Goal: Task Accomplishment & Management: Use online tool/utility

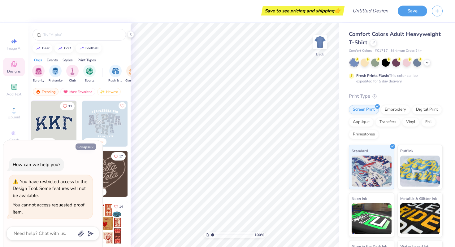
click at [88, 146] on button "Collapse" at bounding box center [86, 146] width 21 height 7
type textarea "x"
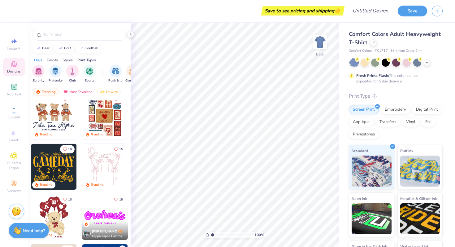
scroll to position [109, 0]
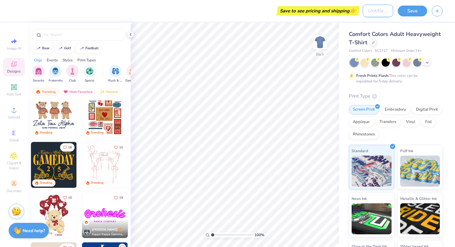
click at [369, 11] on input "Design Title" at bounding box center [378, 11] width 30 height 12
type input "EHC 2025"
click at [239, 15] on div "Save to see pricing and shipping 👉" at bounding box center [187, 11] width 341 height 22
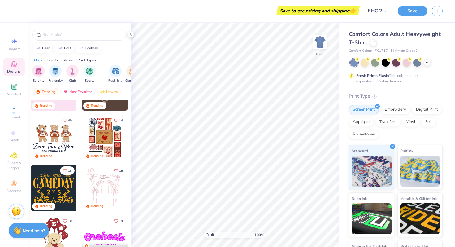
scroll to position [84, 0]
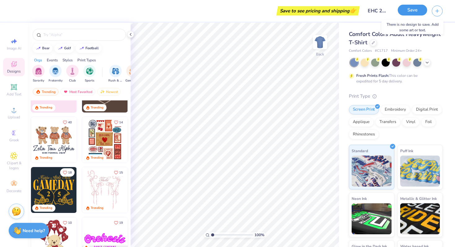
click at [407, 11] on button "Save" at bounding box center [412, 10] width 29 height 11
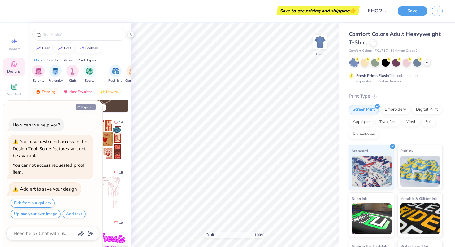
click at [90, 109] on button "Collapse" at bounding box center [86, 107] width 21 height 7
type textarea "x"
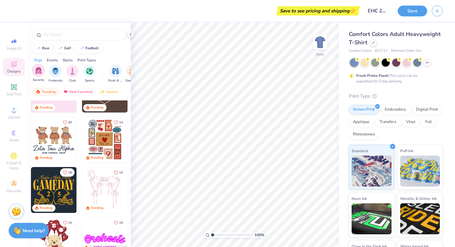
click at [43, 74] on div "filter for Sorority" at bounding box center [38, 70] width 12 height 12
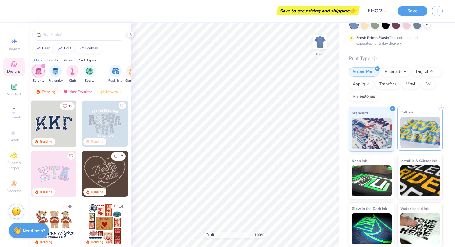
scroll to position [0, 0]
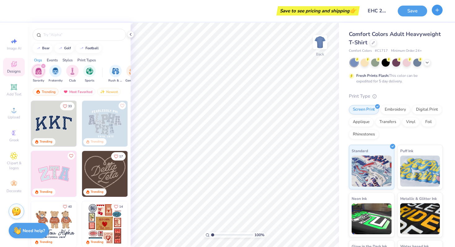
click at [438, 9] on icon "button" at bounding box center [437, 9] width 5 height 5
click at [374, 44] on div at bounding box center [373, 42] width 7 height 7
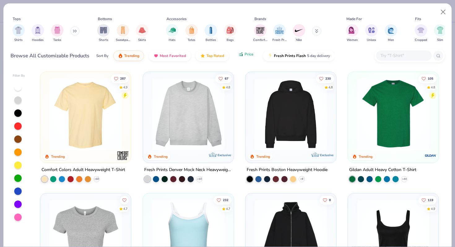
click at [243, 58] on button "Price" at bounding box center [246, 54] width 24 height 11
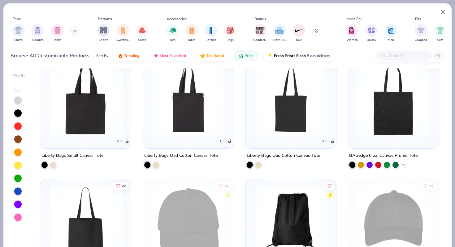
scroll to position [15, 0]
click at [22, 32] on div "filter for Shirts" at bounding box center [18, 30] width 12 height 12
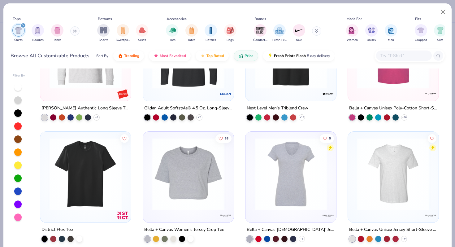
scroll to position [2008, 0]
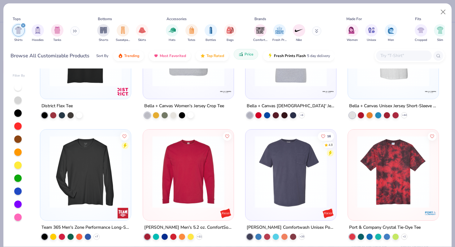
click at [242, 54] on icon "button" at bounding box center [242, 55] width 1 height 2
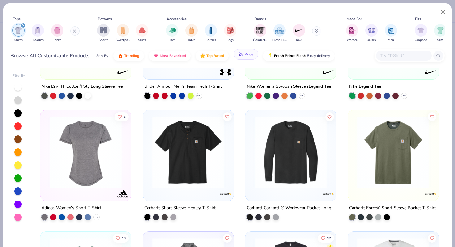
scroll to position [459, 0]
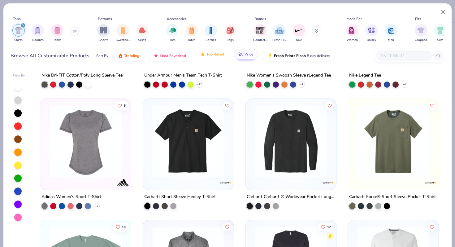
click at [216, 54] on span "Top Rated" at bounding box center [216, 54] width 18 height 5
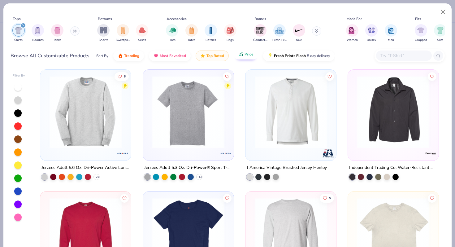
scroll to position [4028, 0]
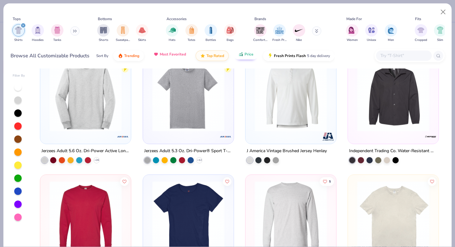
click at [175, 56] on span "Most Favorited" at bounding box center [173, 54] width 26 height 5
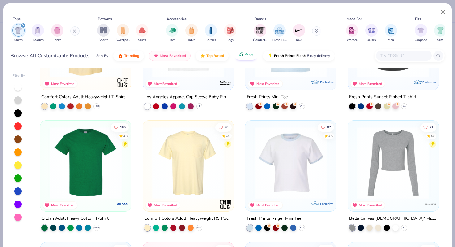
scroll to position [48, 0]
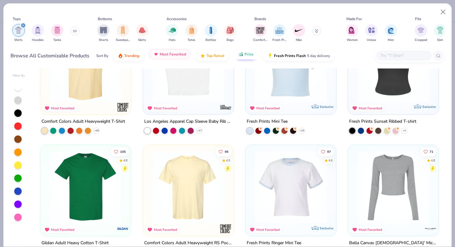
click at [171, 54] on span "Most Favorited" at bounding box center [173, 54] width 26 height 5
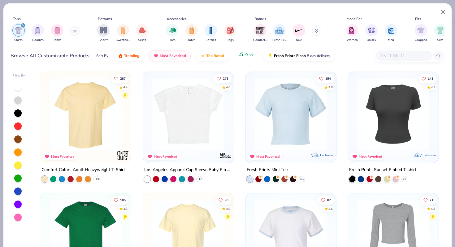
click at [250, 57] on button "Price" at bounding box center [246, 54] width 24 height 11
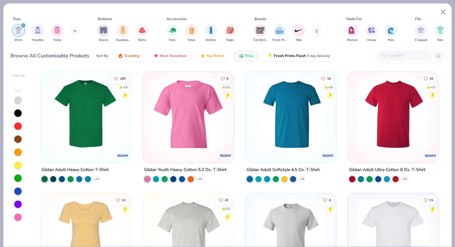
click at [83, 119] on img at bounding box center [85, 114] width 78 height 72
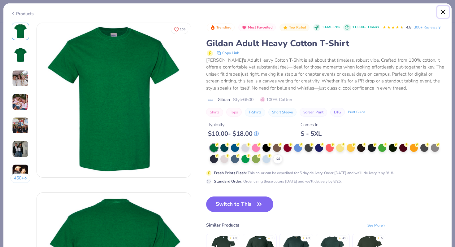
click at [445, 15] on button "Close" at bounding box center [444, 12] width 12 height 12
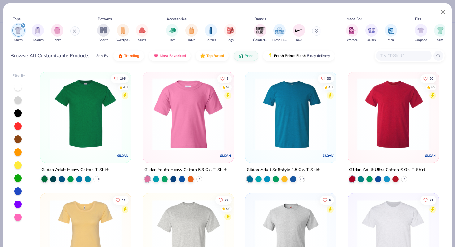
click at [285, 132] on img at bounding box center [291, 114] width 78 height 72
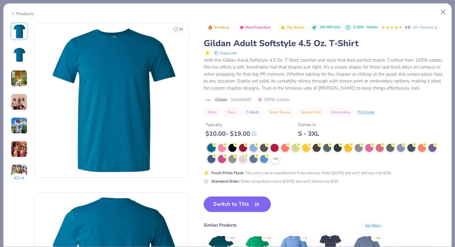
click at [18, 81] on img at bounding box center [19, 78] width 17 height 17
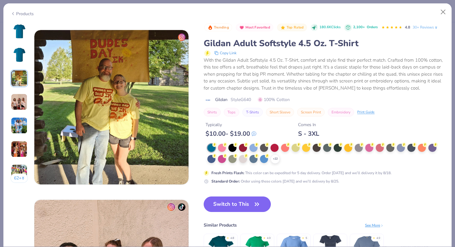
scroll to position [339, 0]
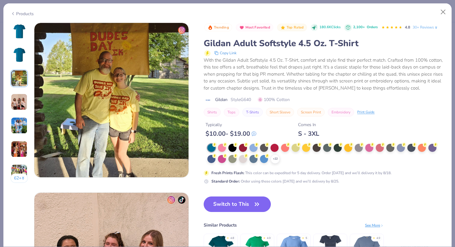
click at [22, 100] on img at bounding box center [19, 102] width 17 height 17
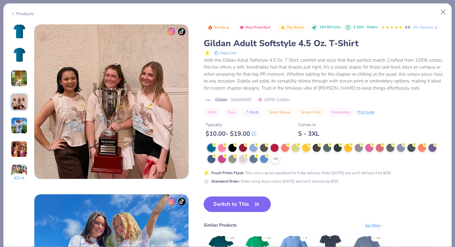
scroll to position [509, 0]
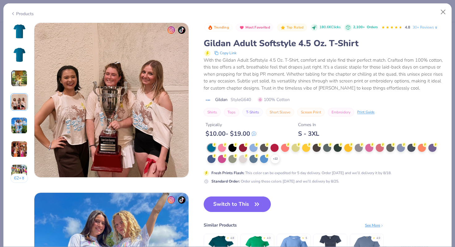
click at [23, 128] on img at bounding box center [19, 125] width 17 height 17
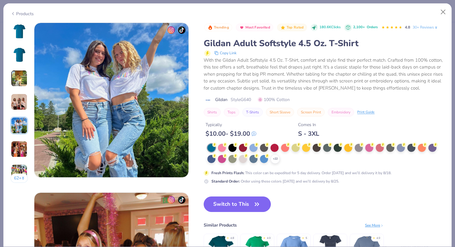
click at [21, 144] on img at bounding box center [19, 149] width 17 height 17
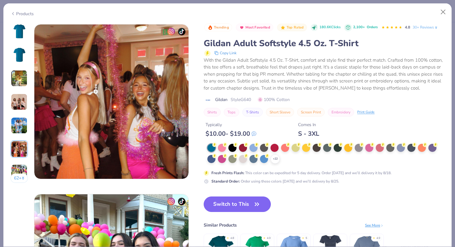
scroll to position [849, 0]
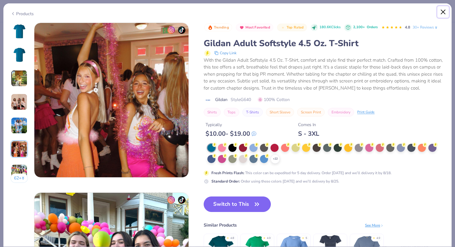
click at [446, 9] on button "Close" at bounding box center [444, 12] width 12 height 12
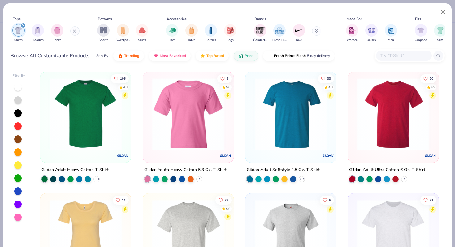
click at [98, 107] on img at bounding box center [85, 114] width 78 height 72
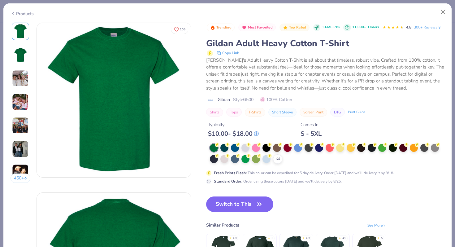
click at [15, 103] on img at bounding box center [20, 102] width 17 height 17
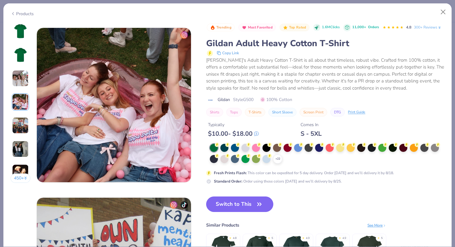
scroll to position [509, 0]
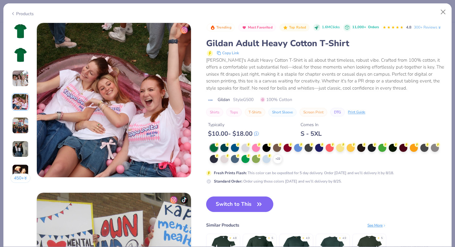
click at [20, 79] on img at bounding box center [20, 78] width 17 height 17
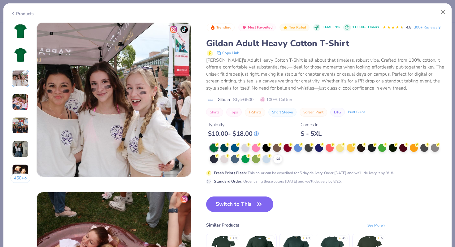
scroll to position [339, 0]
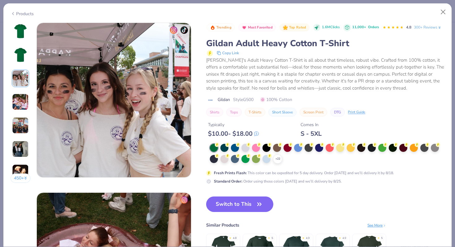
click at [23, 147] on img at bounding box center [20, 149] width 17 height 17
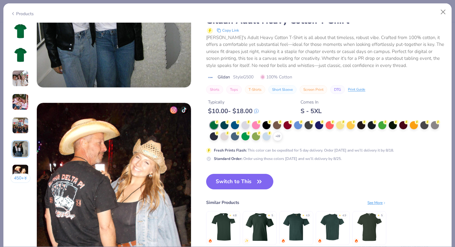
scroll to position [935, 0]
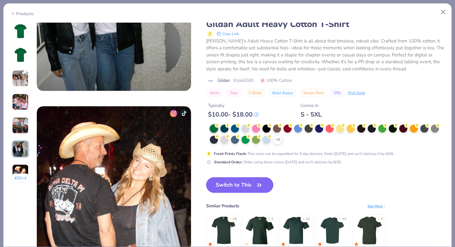
click at [259, 181] on icon "button" at bounding box center [259, 185] width 9 height 9
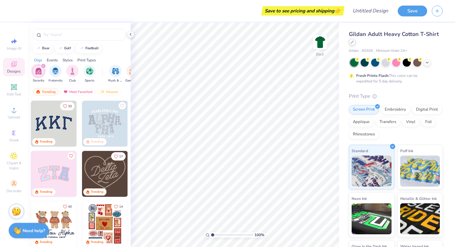
click at [354, 42] on icon at bounding box center [352, 42] width 3 height 3
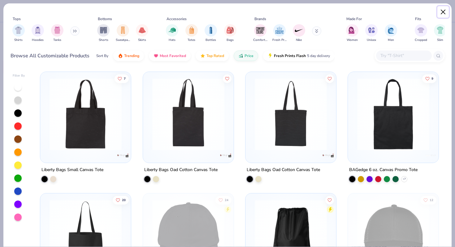
click at [444, 11] on button "Close" at bounding box center [444, 12] width 12 height 12
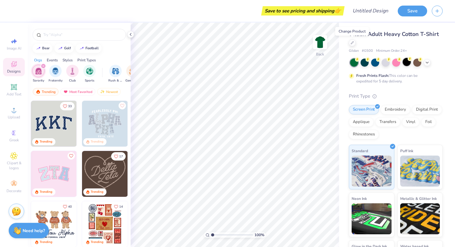
click at [408, 61] on div at bounding box center [407, 62] width 8 height 8
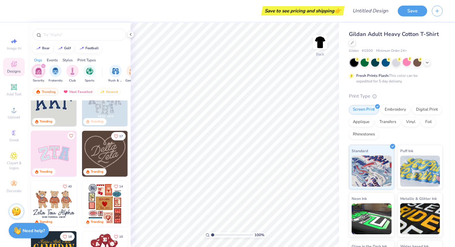
scroll to position [22, 0]
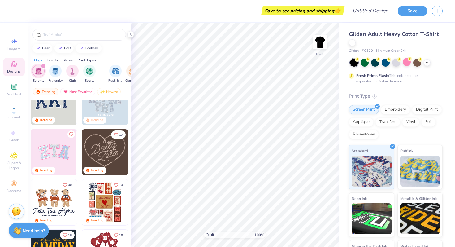
click at [326, 11] on div "Save to see pricing and shipping 👉" at bounding box center [303, 10] width 80 height 9
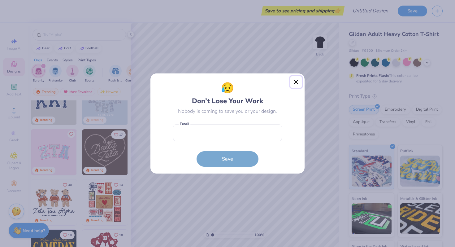
click at [296, 81] on button "Close" at bounding box center [297, 82] width 12 height 12
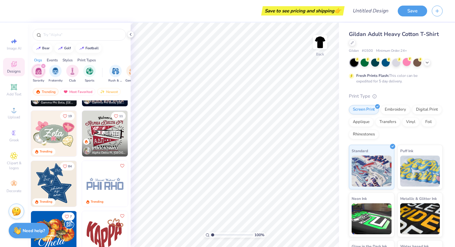
scroll to position [303, 0]
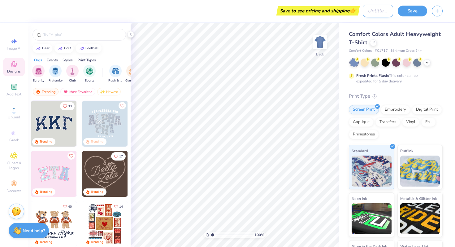
click at [380, 12] on input "Design Title" at bounding box center [378, 11] width 30 height 12
click at [18, 182] on div "Decorate" at bounding box center [14, 186] width 22 height 18
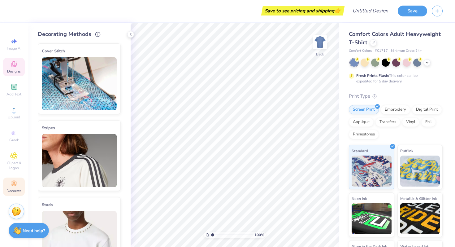
click at [15, 69] on span "Designs" at bounding box center [14, 71] width 14 height 5
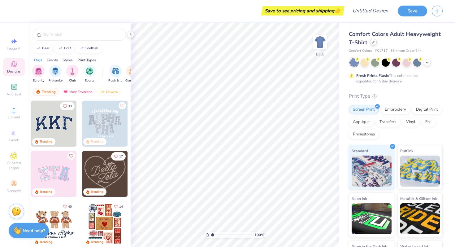
click at [372, 45] on div at bounding box center [373, 42] width 7 height 7
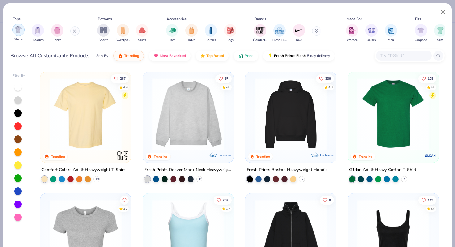
click at [20, 35] on div "filter for Shirts" at bounding box center [18, 30] width 12 height 12
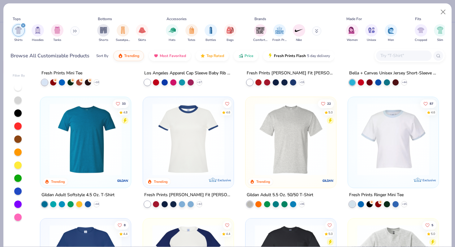
scroll to position [219, 0]
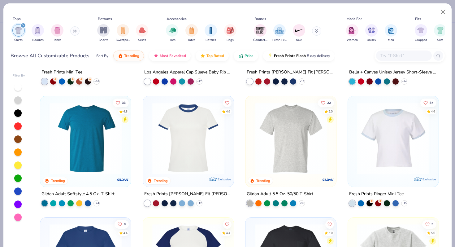
click at [185, 138] on img at bounding box center [188, 138] width 78 height 72
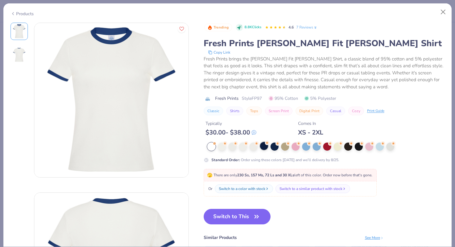
click at [265, 146] on div at bounding box center [264, 146] width 8 height 8
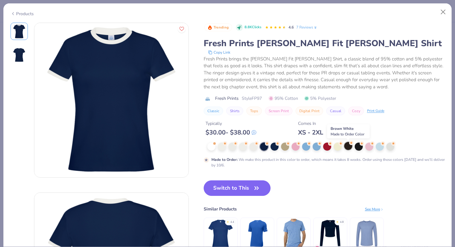
click at [348, 147] on div at bounding box center [348, 146] width 8 height 8
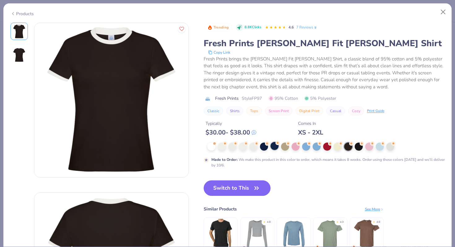
click at [273, 146] on div at bounding box center [275, 146] width 8 height 8
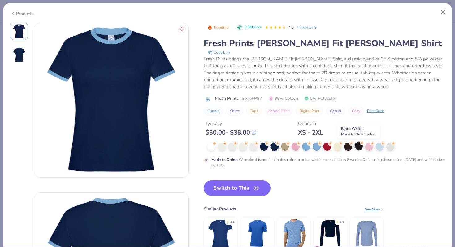
click at [358, 148] on div at bounding box center [359, 146] width 8 height 8
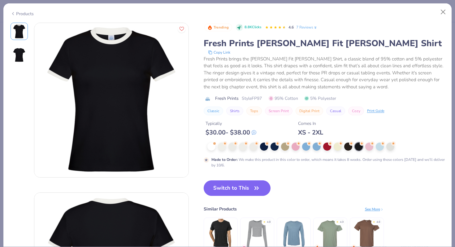
scroll to position [6, 0]
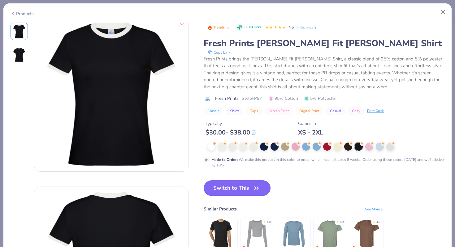
click at [229, 186] on button "Switch to This" at bounding box center [237, 187] width 67 height 15
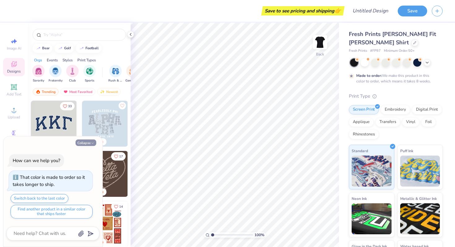
click at [92, 144] on icon "button" at bounding box center [93, 143] width 4 height 4
type textarea "x"
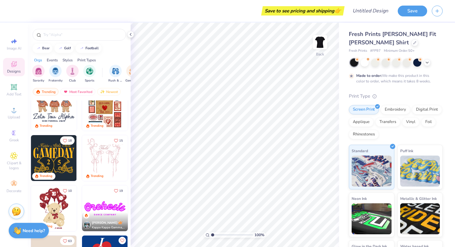
scroll to position [128, 0]
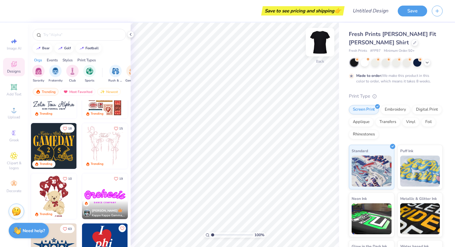
click at [323, 38] on img at bounding box center [320, 42] width 25 height 25
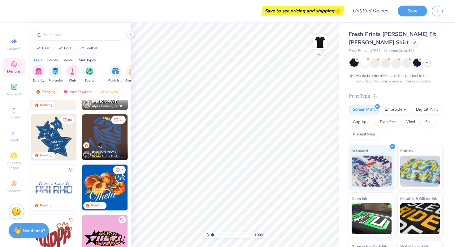
scroll to position [392, 0]
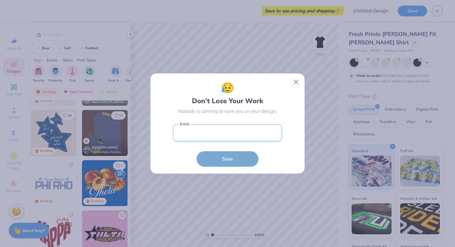
click at [234, 135] on input "email" at bounding box center [227, 132] width 109 height 17
click at [239, 134] on input "email" at bounding box center [227, 132] width 109 height 17
type input "jaimedurodola@gmail.com"
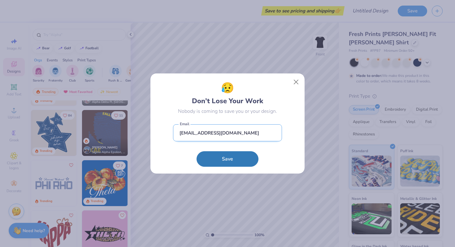
click at [231, 136] on input "jaimedurodola@gmail.com" at bounding box center [227, 132] width 109 height 17
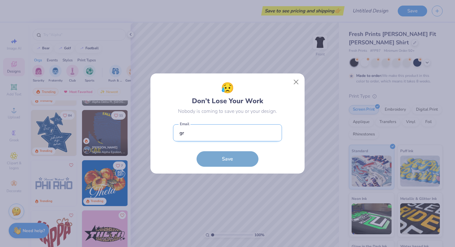
type input "g"
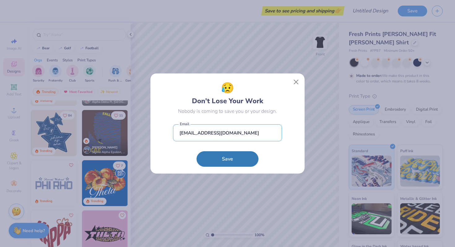
type input "jaimebrianadurodola@spelman.edu"
click at [281, 146] on form "jaimebrianadurodola@spelman.edu Email Save" at bounding box center [227, 144] width 109 height 46
click at [246, 154] on button "Save" at bounding box center [228, 157] width 62 height 15
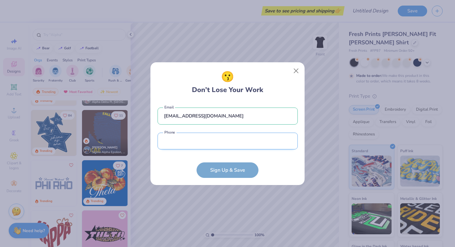
click at [239, 141] on input "tel" at bounding box center [228, 141] width 140 height 17
type input "(857) 265-6353"
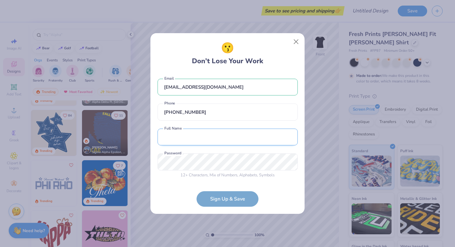
click at [197, 138] on input "text" at bounding box center [228, 137] width 140 height 17
type input "Jaime Duro"
click at [273, 192] on form "jaimebrianadurodola@spelman.edu Email (857) 265-6353 Phone Jaime Duro Full Name…" at bounding box center [228, 139] width 140 height 134
click at [241, 195] on form "jaimebrianadurodola@spelman.edu Email (857) 265-6353 Phone Jaime Duro Full Name…" at bounding box center [228, 139] width 140 height 134
click at [213, 198] on form "jaimebrianadurodola@spelman.edu Email (857) 265-6353 Phone Jaime Duro Full Name…" at bounding box center [228, 139] width 140 height 134
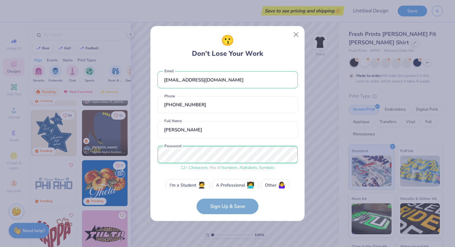
scroll to position [9, 0]
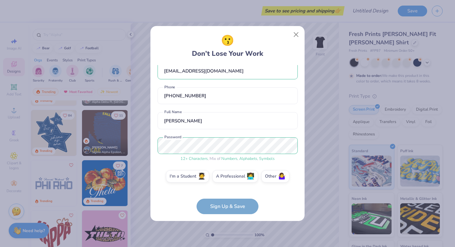
click at [166, 164] on div "jaimebrianadurodola@spelman.edu Email (857) 265-6353 Phone Jaime Duro Full Name…" at bounding box center [228, 127] width 140 height 124
click at [186, 178] on label "I'm a Student 🧑‍🎓" at bounding box center [187, 175] width 43 height 12
click at [226, 185] on input "I'm a Student 🧑‍🎓" at bounding box center [228, 187] width 4 height 4
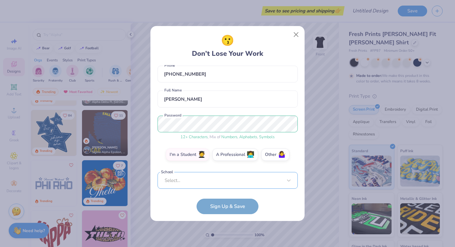
click at [212, 182] on div "Select..." at bounding box center [228, 180] width 140 height 17
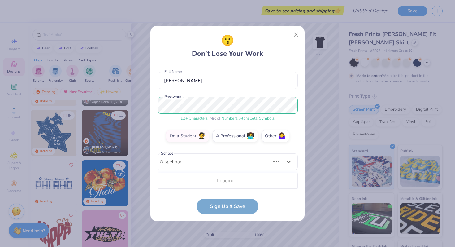
scroll to position [127, 0]
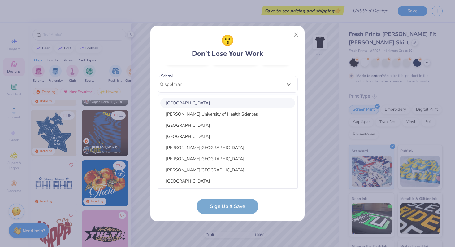
click at [188, 103] on div "Spelman College" at bounding box center [227, 103] width 135 height 10
type input "spelman"
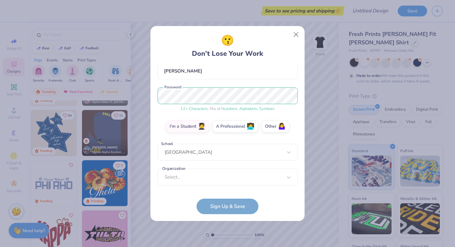
scroll to position [59, 0]
click at [232, 207] on form "jaimebrianadurodola@spelman.edu Email (857) 265-6353 Phone Jaime Duro Full Name…" at bounding box center [228, 139] width 140 height 149
click at [232, 181] on div "Select..." at bounding box center [228, 176] width 140 height 17
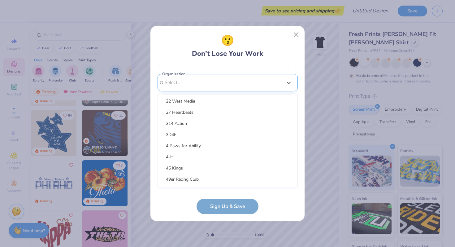
scroll to position [0, 0]
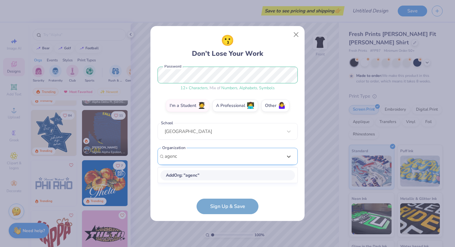
type input "agency"
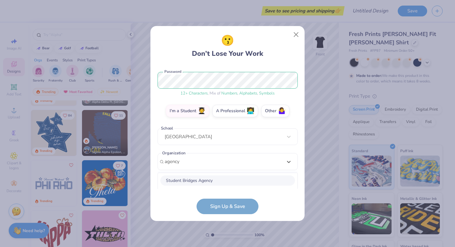
scroll to position [152, 0]
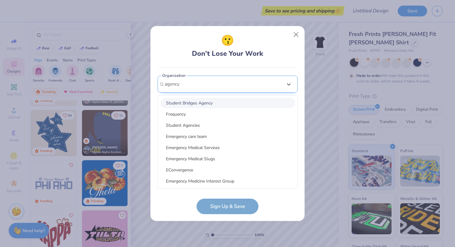
click at [176, 84] on input "agency" at bounding box center [173, 84] width 16 height 7
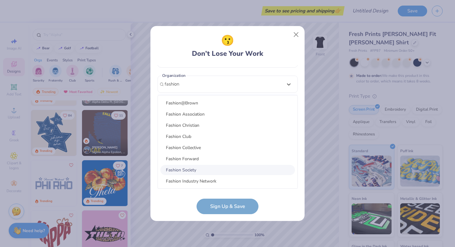
click at [185, 171] on div "Fashion Society" at bounding box center [227, 170] width 135 height 10
type input "fashion"
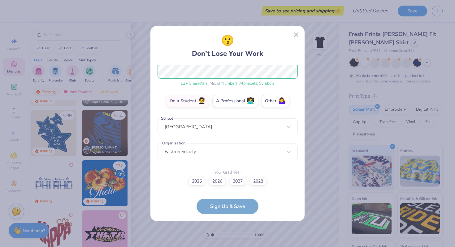
scroll to position [84, 0]
click at [235, 181] on label "2027" at bounding box center [237, 180] width 17 height 9
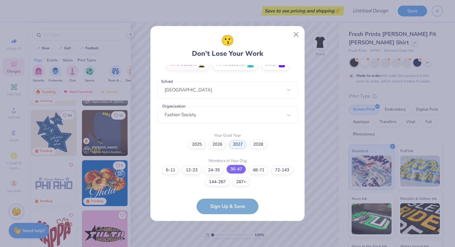
click at [238, 167] on label "36-47" at bounding box center [236, 169] width 19 height 9
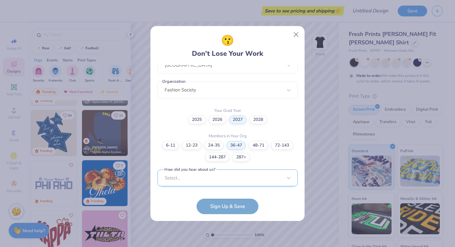
click at [216, 177] on div "Select..." at bounding box center [228, 177] width 140 height 17
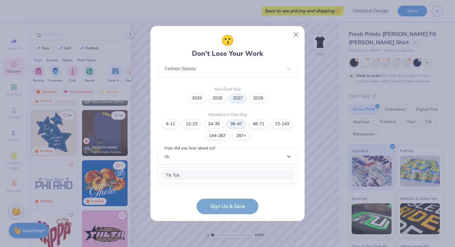
scroll to position [167, 0]
click at [180, 173] on div "Tik Tok" at bounding box center [227, 176] width 135 height 10
type input "tik"
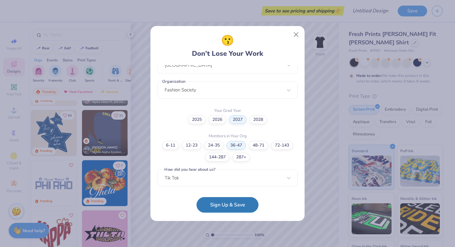
click at [224, 209] on button "Sign Up & Save" at bounding box center [228, 204] width 62 height 15
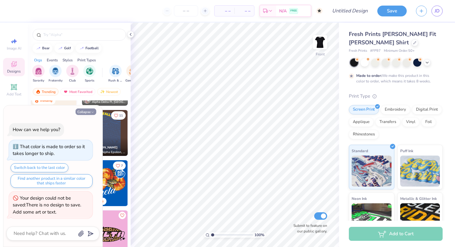
click at [84, 114] on button "Collapse" at bounding box center [86, 111] width 21 height 7
type textarea "x"
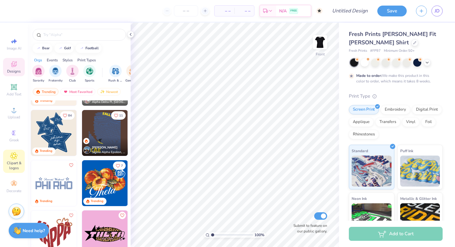
click at [14, 163] on span "Clipart & logos" at bounding box center [14, 165] width 22 height 10
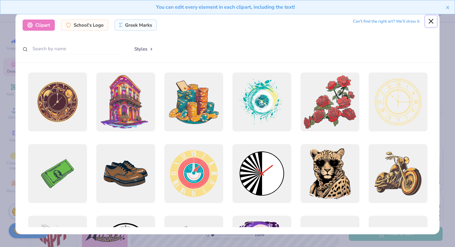
click at [433, 20] on button "Close" at bounding box center [432, 21] width 12 height 12
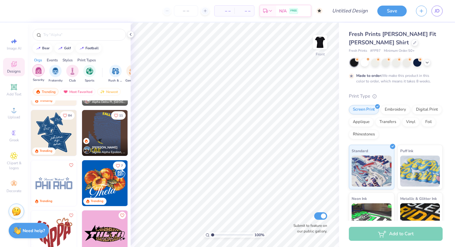
click at [40, 74] on div "filter for Sorority" at bounding box center [38, 70] width 12 height 12
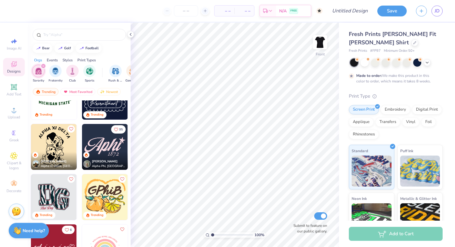
scroll to position [530, 0]
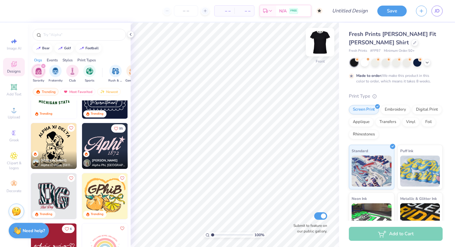
click at [317, 50] on img at bounding box center [320, 42] width 25 height 25
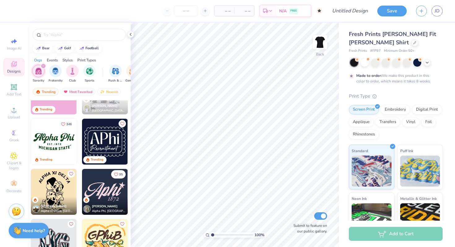
scroll to position [483, 0]
click at [50, 152] on img at bounding box center [54, 142] width 46 height 46
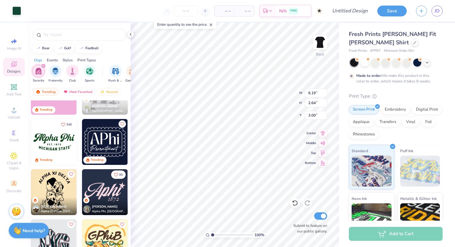
type input "4.35"
type input "8.76"
type input "3.73"
type input "3.36"
click at [366, 64] on div at bounding box center [365, 62] width 8 height 8
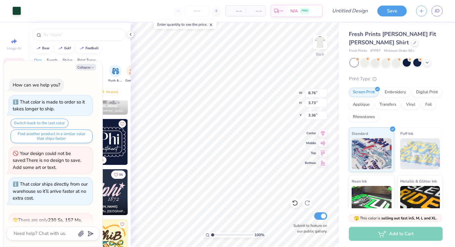
scroll to position [67, 0]
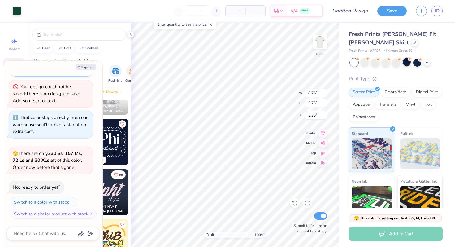
click at [409, 63] on div at bounding box center [407, 62] width 8 height 8
type textarea "x"
type input "8.69"
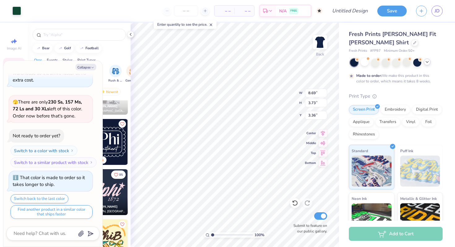
click at [426, 62] on icon at bounding box center [427, 61] width 5 height 5
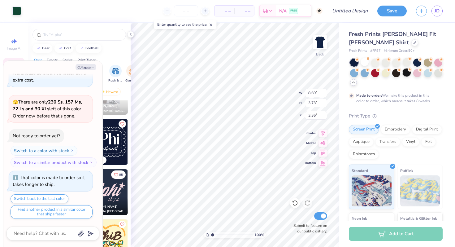
click at [407, 75] on div at bounding box center [407, 72] width 8 height 8
click at [91, 68] on icon "button" at bounding box center [93, 68] width 4 height 4
type textarea "x"
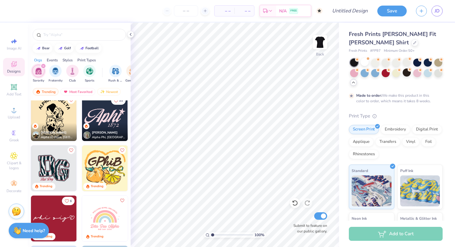
scroll to position [558, 0]
click at [100, 113] on img at bounding box center [105, 118] width 46 height 46
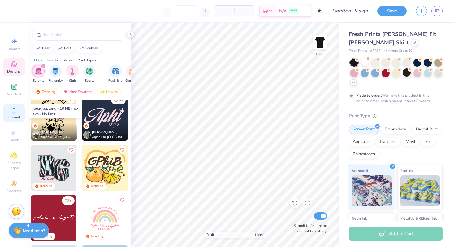
click at [14, 112] on circle at bounding box center [13, 111] width 3 height 3
click at [15, 114] on div "Upload" at bounding box center [14, 113] width 22 height 18
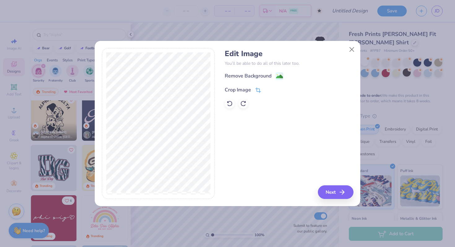
click at [257, 89] on icon at bounding box center [258, 91] width 4 height 4
click at [332, 191] on div "Edit Image You’ll be able to do all of this later too. Remove Background Crop I…" at bounding box center [289, 123] width 129 height 151
click at [291, 129] on div "Edit Image You’ll be able to do all of this later too. Remove Background Crop I…" at bounding box center [289, 123] width 129 height 151
click at [268, 89] on icon at bounding box center [269, 89] width 4 height 4
click at [335, 195] on button "Next" at bounding box center [337, 192] width 36 height 14
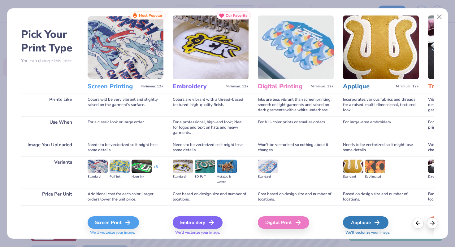
scroll to position [12, 0]
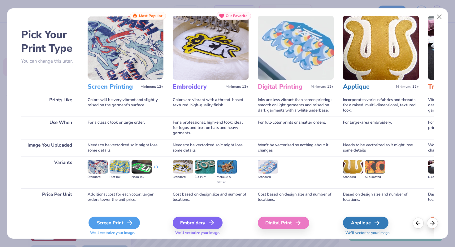
click at [117, 226] on div "Screen Print" at bounding box center [114, 222] width 51 height 12
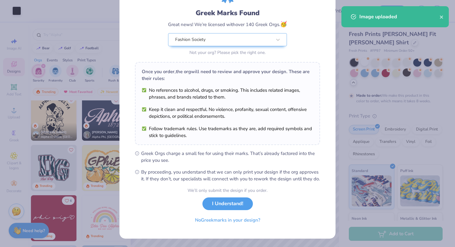
scroll to position [42, 0]
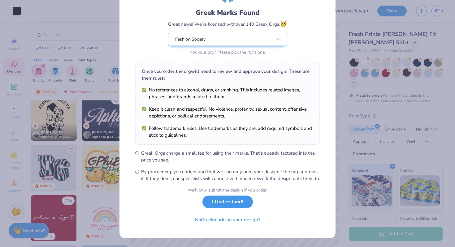
click at [234, 203] on button "I Understand!" at bounding box center [228, 201] width 50 height 13
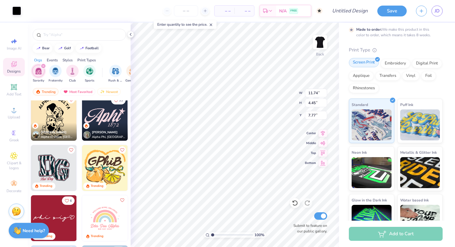
scroll to position [84, 0]
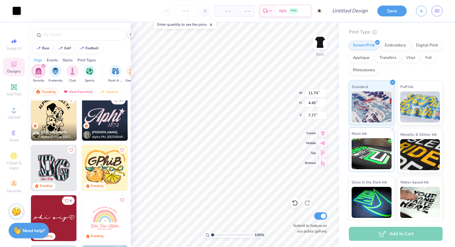
type input "7.66"
type input "2.91"
type input "1.89"
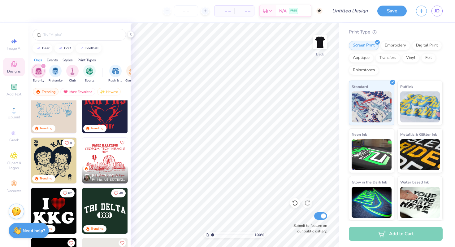
scroll to position [867, 0]
click at [316, 40] on img at bounding box center [320, 42] width 25 height 25
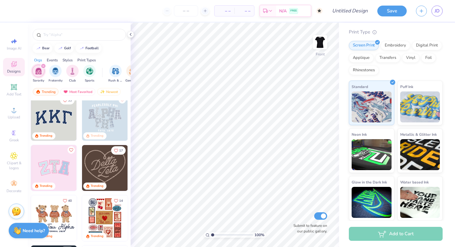
scroll to position [0, 0]
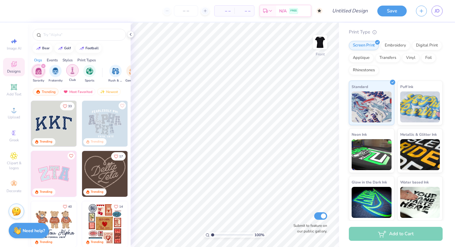
click at [73, 73] on img "filter for Club" at bounding box center [72, 70] width 7 height 7
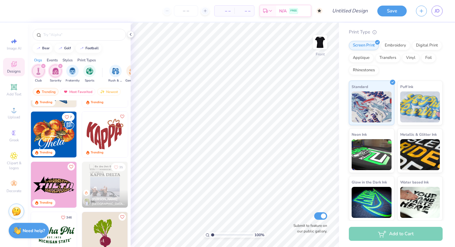
scroll to position [394, 0]
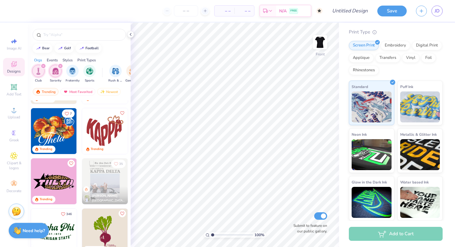
click at [59, 66] on icon "filter for Sorority" at bounding box center [60, 66] width 2 height 2
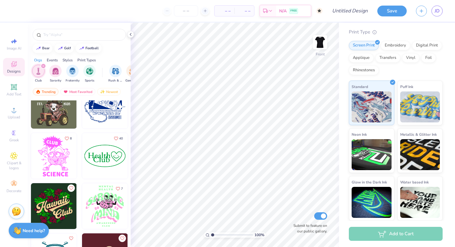
scroll to position [646, 0]
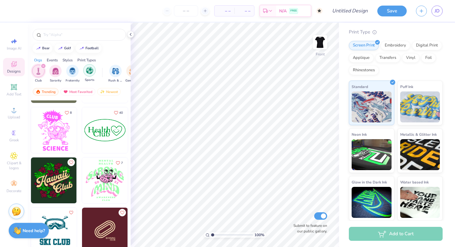
click at [90, 74] on img "filter for Sports" at bounding box center [89, 70] width 7 height 7
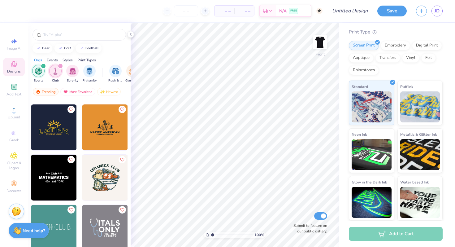
scroll to position [116, 0]
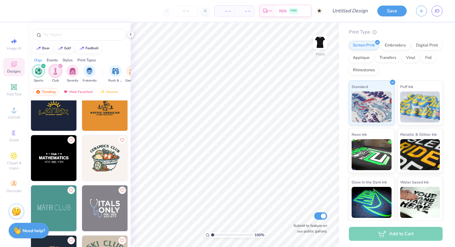
click at [60, 66] on icon "filter for Club" at bounding box center [60, 66] width 2 height 2
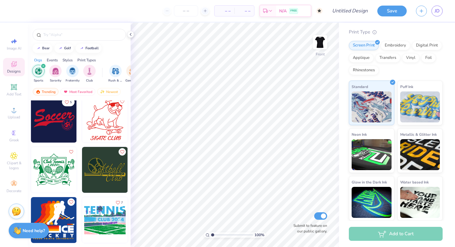
scroll to position [1409, 0]
click at [82, 90] on div "Most Favorited" at bounding box center [77, 91] width 35 height 7
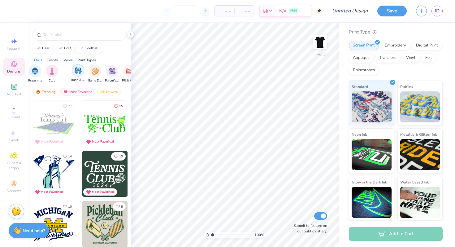
scroll to position [0, 47]
click at [81, 74] on div "filter for Game Day" at bounding box center [85, 70] width 12 height 12
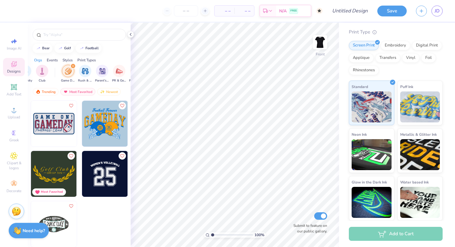
scroll to position [0, 0]
click at [43, 66] on icon "filter for Sports" at bounding box center [43, 66] width 2 height 2
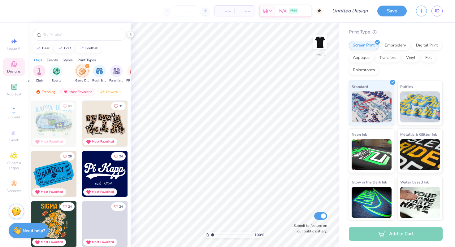
scroll to position [0, 35]
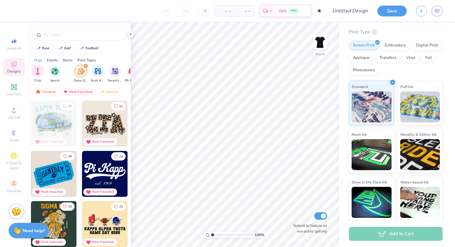
click at [86, 67] on icon "filter for Game Day" at bounding box center [86, 66] width 2 height 2
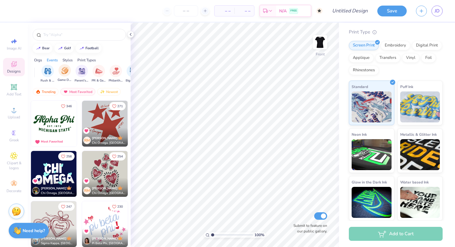
scroll to position [0, 73]
click at [78, 73] on img "filter for Parent's Weekend" at bounding box center [76, 70] width 7 height 7
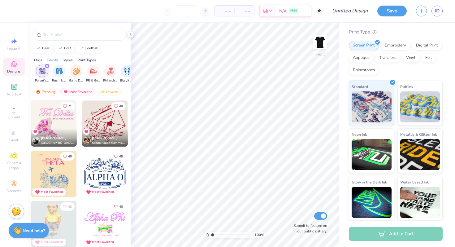
click at [46, 66] on icon "filter for Parent's Weekend" at bounding box center [47, 66] width 2 height 2
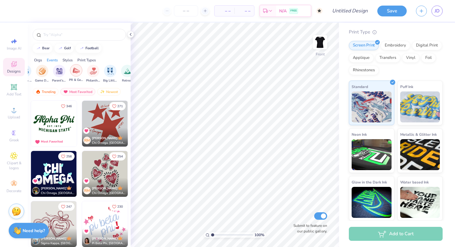
scroll to position [0, 91]
click at [80, 72] on div "filter for PR & General" at bounding box center [76, 70] width 12 height 12
click at [45, 67] on icon "filter for PR & General" at bounding box center [45, 66] width 2 height 2
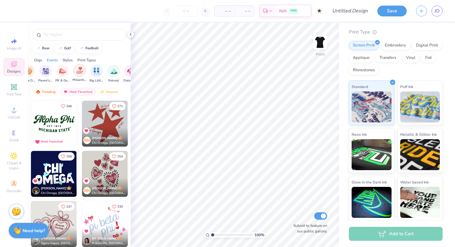
click at [83, 73] on div "filter for Philanthropy" at bounding box center [79, 70] width 12 height 12
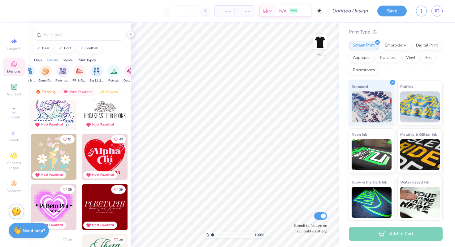
scroll to position [8, 0]
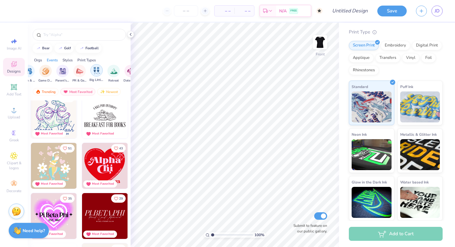
click at [95, 76] on div "filter for Big Little Reveal" at bounding box center [96, 70] width 12 height 12
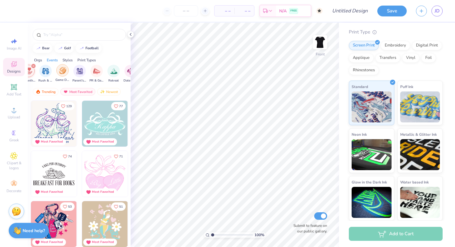
scroll to position [0, 88]
click at [33, 66] on icon "filter for Big Little Reveal" at bounding box center [33, 66] width 2 height 2
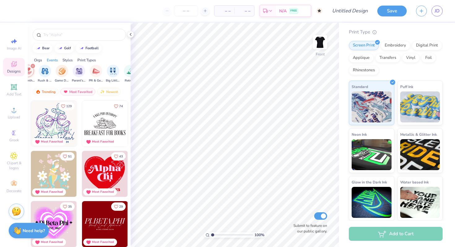
click at [33, 66] on icon "filter for Philanthropy" at bounding box center [33, 66] width 2 height 2
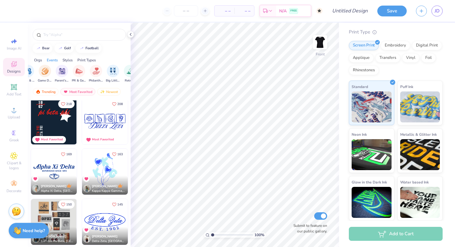
scroll to position [155, 0]
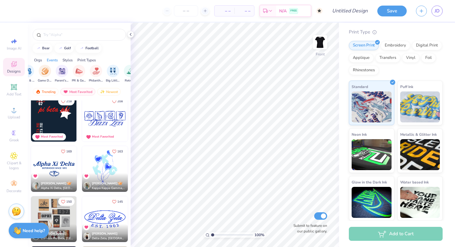
type input "1.62"
type textarea "x"
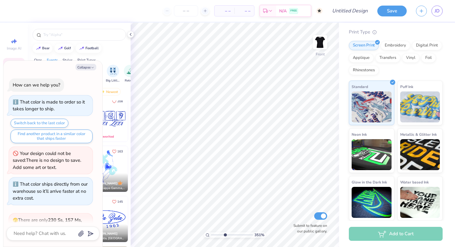
scroll to position [156, 0]
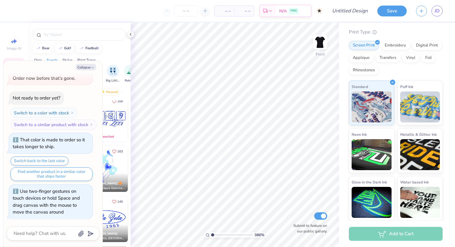
type input "1"
drag, startPoint x: 212, startPoint y: 236, endPoint x: 199, endPoint y: 236, distance: 13.6
click at [211, 236] on input "range" at bounding box center [232, 235] width 42 height 6
click at [322, 41] on img at bounding box center [320, 42] width 25 height 25
click at [88, 68] on button "Collapse" at bounding box center [86, 67] width 21 height 7
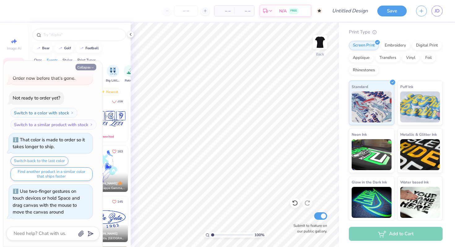
type textarea "x"
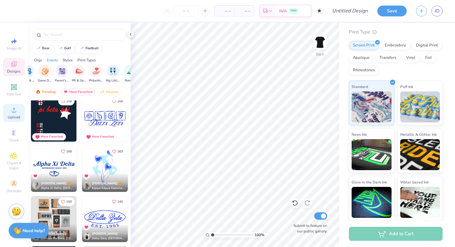
click at [14, 110] on circle at bounding box center [13, 111] width 3 height 3
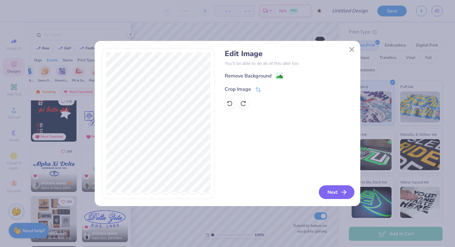
click at [325, 189] on button "Next" at bounding box center [337, 192] width 36 height 14
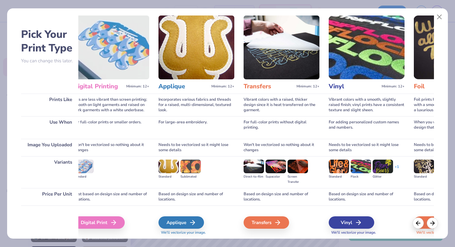
scroll to position [0, 0]
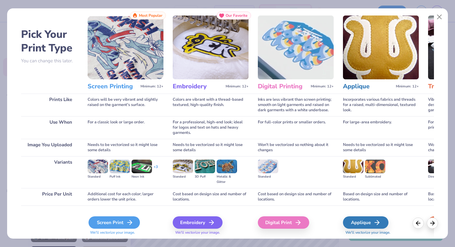
click at [114, 222] on div "Screen Print" at bounding box center [114, 222] width 51 height 12
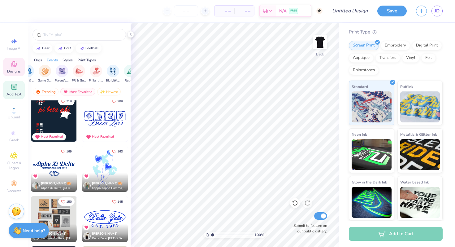
click at [15, 94] on span "Add Text" at bounding box center [14, 94] width 15 height 5
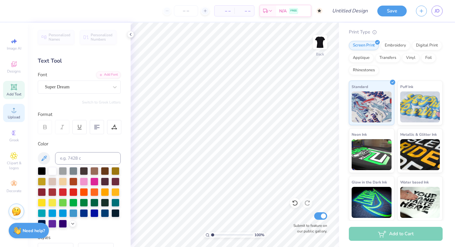
click at [16, 113] on icon at bounding box center [13, 109] width 7 height 7
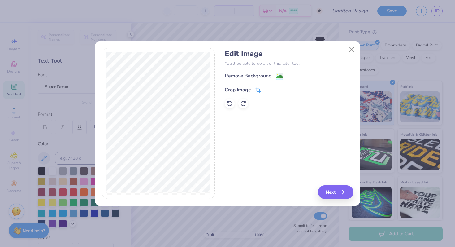
click at [245, 93] on div "Crop Image" at bounding box center [238, 89] width 26 height 7
click at [332, 195] on div "Edit Image You’ll be able to do all of this later too. Remove Background Crop I…" at bounding box center [289, 123] width 129 height 151
click at [266, 86] on button at bounding box center [268, 89] width 7 height 7
click at [325, 192] on button "Next" at bounding box center [337, 192] width 36 height 14
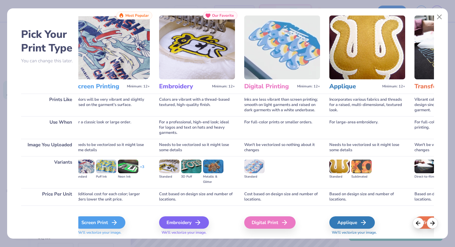
scroll to position [0, 14]
click at [257, 164] on img at bounding box center [254, 167] width 20 height 14
click at [262, 45] on img at bounding box center [282, 47] width 76 height 64
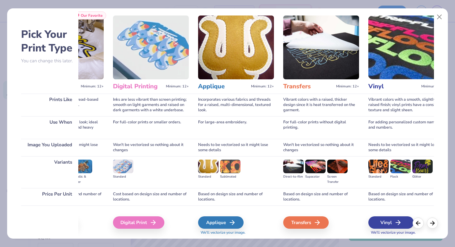
scroll to position [0, 129]
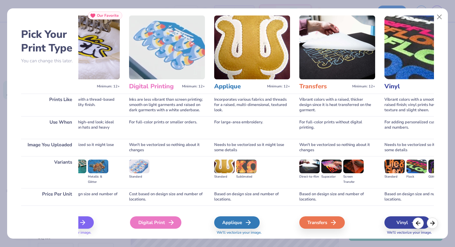
click at [168, 224] on icon at bounding box center [171, 222] width 7 height 7
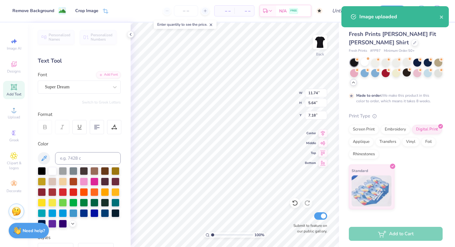
scroll to position [0, 0]
type input "3.85"
type input "1.85"
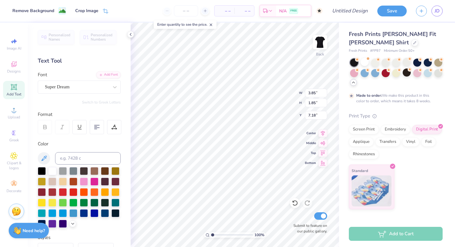
type input "1.46"
type input "3.88"
type input "1.91"
type input "4.65"
type input "3.86"
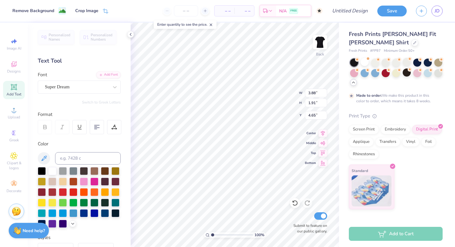
type input "1.87"
type input "4.67"
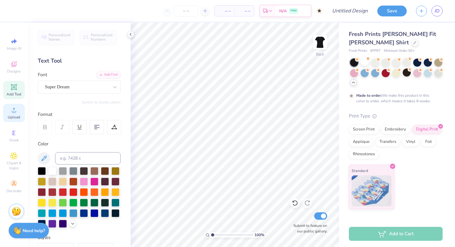
click at [10, 112] on div "Upload" at bounding box center [14, 113] width 22 height 18
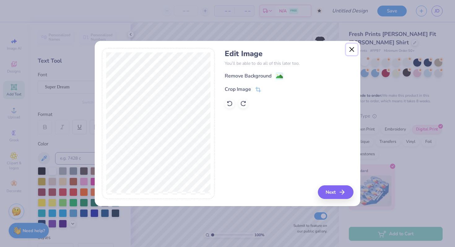
click at [354, 47] on button "Close" at bounding box center [352, 50] width 12 height 12
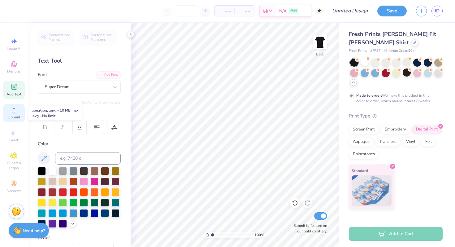
click at [12, 111] on icon at bounding box center [13, 109] width 7 height 7
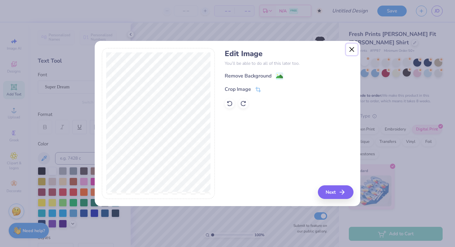
click at [352, 46] on button "Close" at bounding box center [352, 50] width 12 height 12
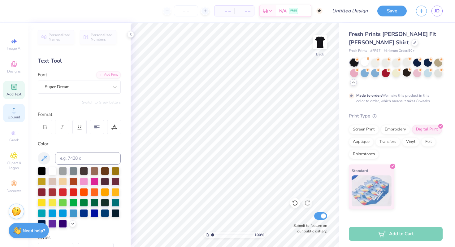
click at [16, 118] on span "Upload" at bounding box center [14, 117] width 12 height 5
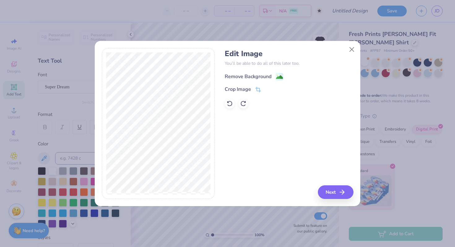
click at [240, 77] on div "Remove Background" at bounding box center [248, 76] width 47 height 7
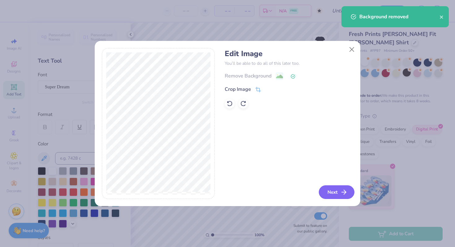
click at [331, 193] on button "Next" at bounding box center [337, 192] width 36 height 14
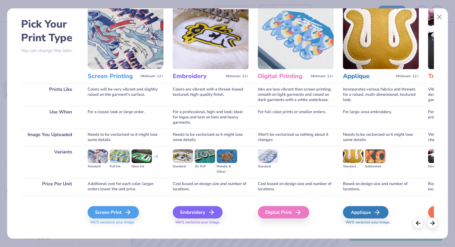
scroll to position [23, 0]
click at [117, 209] on div "Screen Print" at bounding box center [114, 212] width 51 height 12
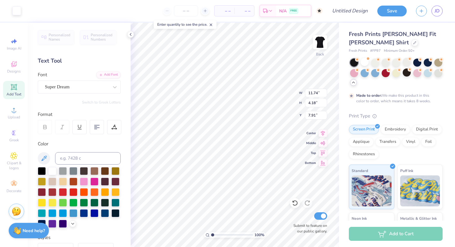
type input "7.93"
type input "2.83"
type input "3.00"
type input "8.88"
type input "3.17"
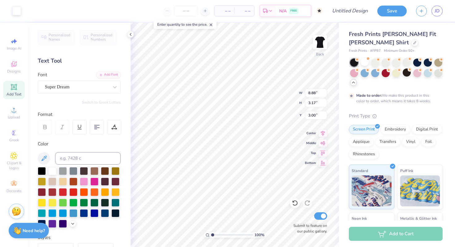
type input "9.39"
type input "3.35"
click at [12, 63] on icon at bounding box center [14, 64] width 6 height 6
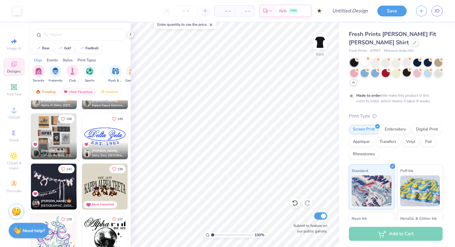
scroll to position [238, 0]
click at [113, 139] on img at bounding box center [105, 137] width 46 height 46
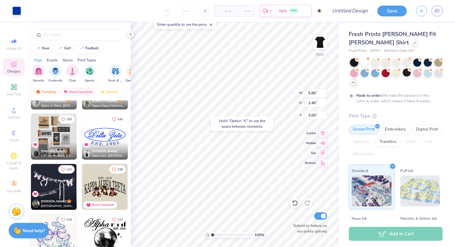
type input "9.23"
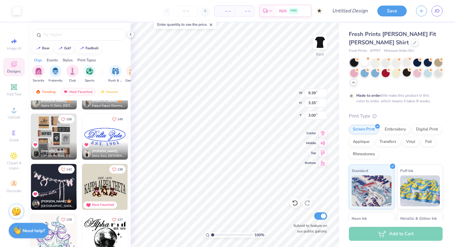
type input "8.91"
type input "3.17"
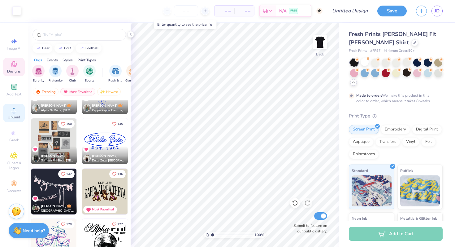
scroll to position [222, 0]
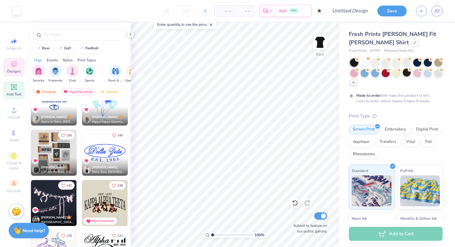
click at [16, 96] on span "Add Text" at bounding box center [14, 94] width 15 height 5
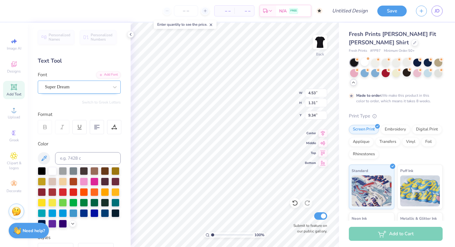
click at [77, 84] on div "Super Dream" at bounding box center [76, 87] width 65 height 10
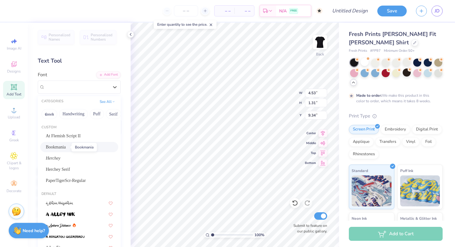
click at [64, 146] on span "Bookmania" at bounding box center [56, 147] width 20 height 7
type input "5.00"
type input "1.35"
type input "9.32"
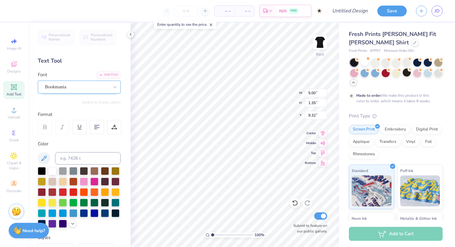
click at [54, 92] on div "Bookmania" at bounding box center [79, 87] width 83 height 13
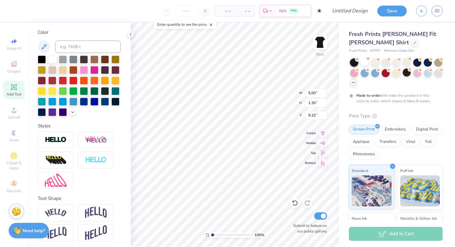
scroll to position [113, 0]
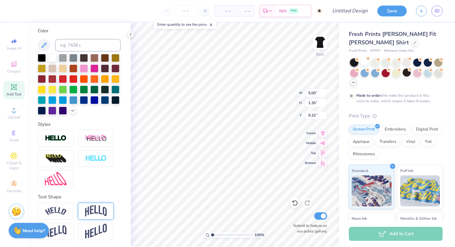
type textarea "EST. 2016"
click at [92, 204] on div at bounding box center [96, 211] width 36 height 17
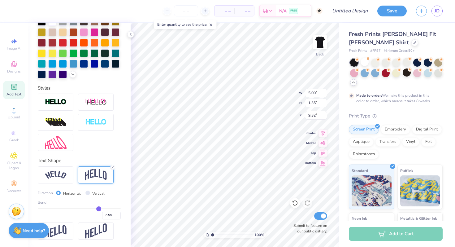
type input "0.52"
type input "0.51"
type input "0.5"
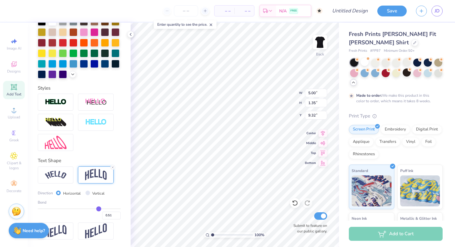
type input "0.50"
type input "0.49"
type input "0.47"
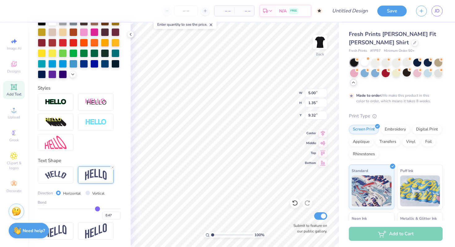
type input "0.46"
type input "0.45"
type input "0.44"
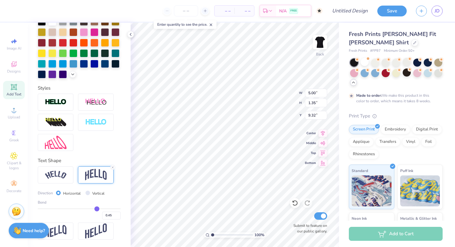
type input "0.44"
type input "0.43"
type input "0.42"
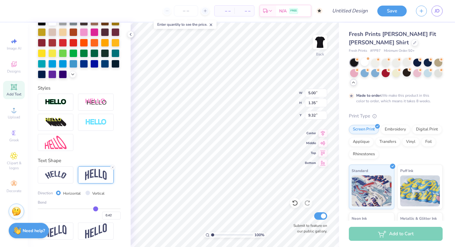
type input "0.41"
type input "0.4"
type input "0.40"
type input "0.39"
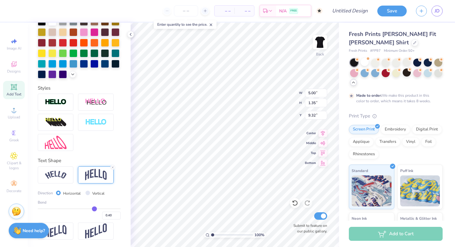
type input "0.39"
type input "0.37"
type input "0.36"
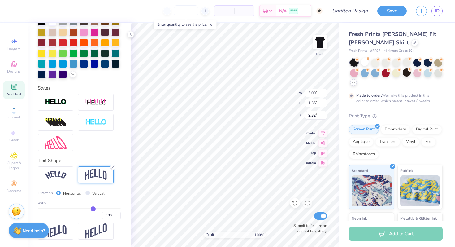
type input "0.34"
type input "0.33"
type input "0.32"
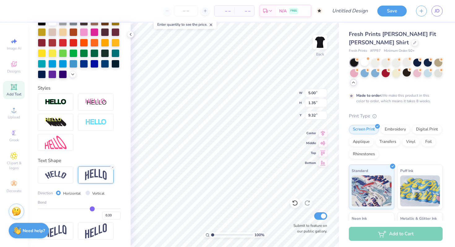
type input "0.32"
type input "0.31"
type input "0.3"
type input "0.30"
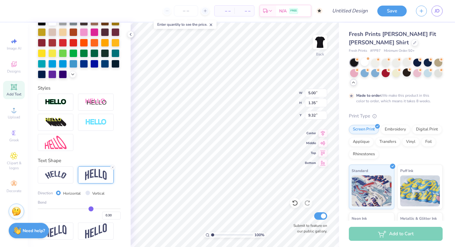
type input "0.29"
type input "0.28"
drag, startPoint x: 99, startPoint y: 208, endPoint x: 90, endPoint y: 208, distance: 9.3
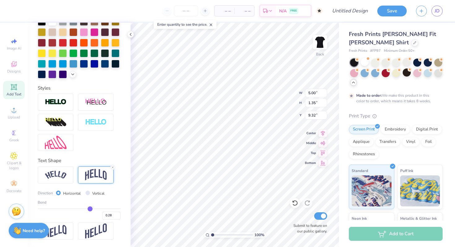
click at [90, 208] on input "range" at bounding box center [79, 208] width 83 height 1
type input "0.27"
type input "0.25"
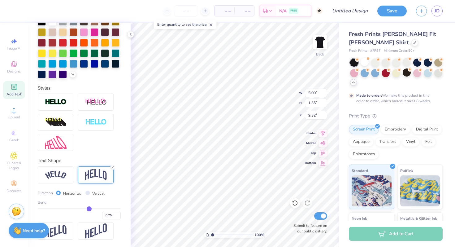
type input "0.2"
type input "0.20"
type input "0.14"
type input "0.09"
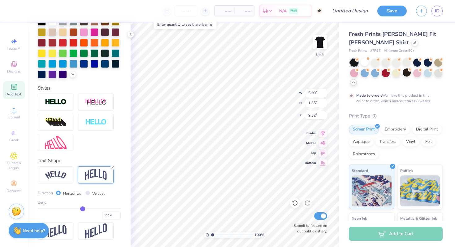
type input "0.09"
type input "0.06"
type input "0.02"
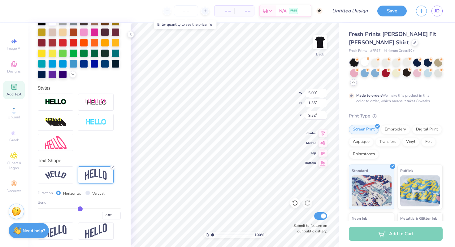
type input "0"
type input "0.00"
type input "-0.02"
type input "-0.03"
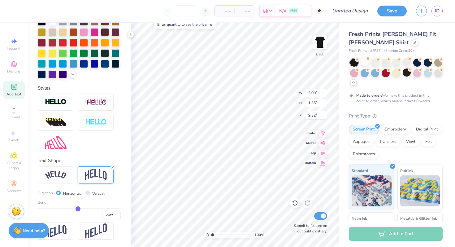
type input "-0.03"
type input "-0.04"
type input "-0.05"
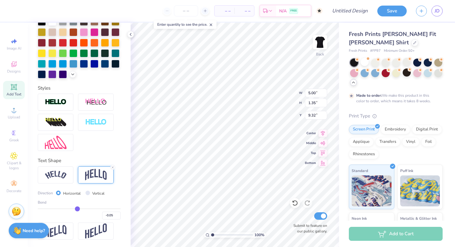
type input "-0.06"
type input "-0.07"
type input "-0.08"
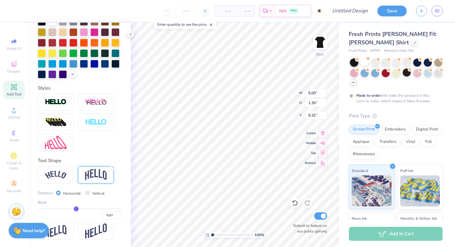
type input "-0.08"
type input "-0.09"
type input "-0.1"
type input "-0.10"
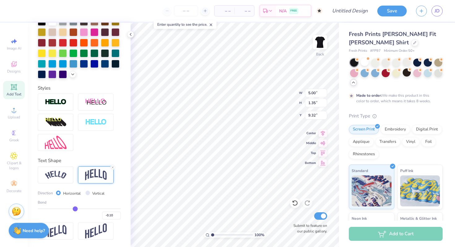
type input "-0.11"
type input "-0.12"
type input "-0.13"
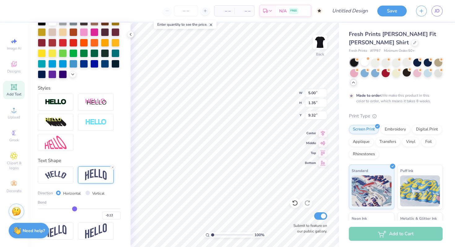
type input "-0.13"
type input "-0.14"
type input "-0.15"
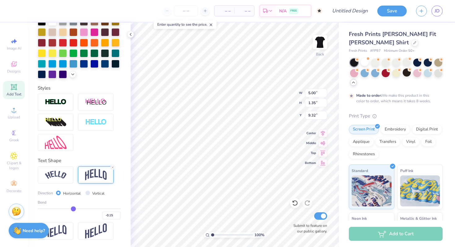
type input "-0.16"
type input "-0.17"
type input "-0.18"
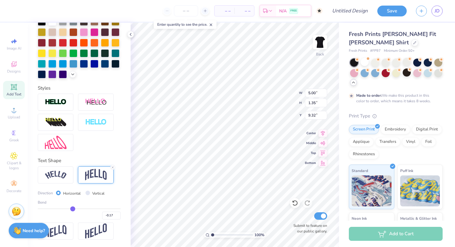
type input "-0.18"
type input "-0.19"
type input "-0.2"
type input "-0.20"
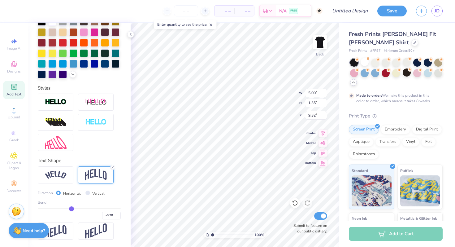
type input "-0.21"
type input "-0.22"
type input "-0.23"
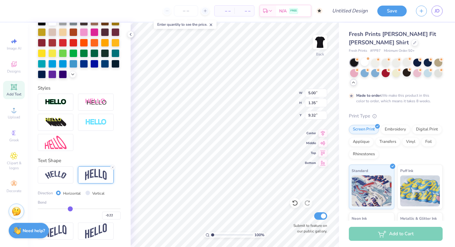
type input "-0.23"
type input "-0.25"
type input "-0.27"
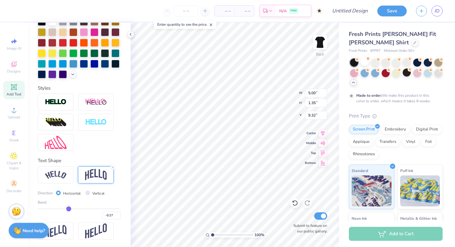
type input "-0.3"
type input "-0.30"
type input "-0.33"
type input "-0.36"
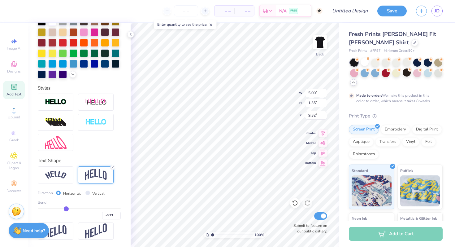
type input "-0.36"
type input "-0.38"
type input "-0.39"
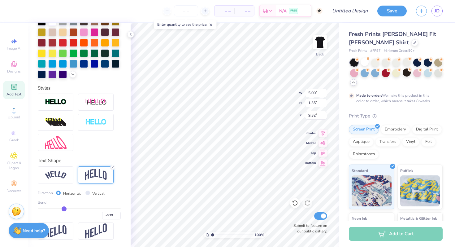
type input "-0.4"
type input "-0.40"
type input "-0.41"
type input "-0.4"
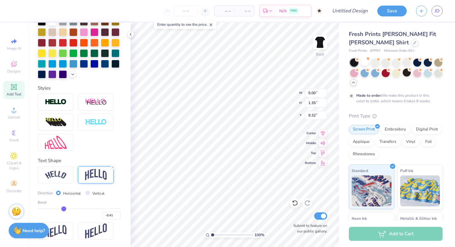
type input "-0.40"
drag, startPoint x: 90, startPoint y: 208, endPoint x: 63, endPoint y: 208, distance: 26.9
click at [63, 208] on input "range" at bounding box center [79, 208] width 83 height 1
type input "-0.41"
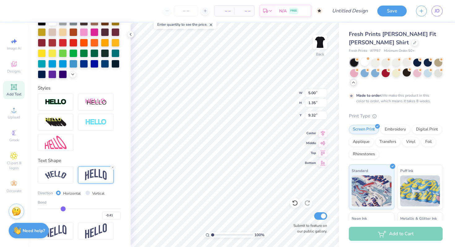
type input "-0.42"
type input "-0.47"
type input "-0.55"
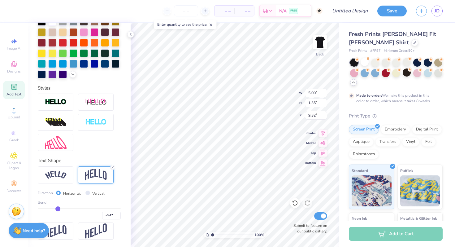
type input "-0.55"
type input "-0.63"
type input "-0.73"
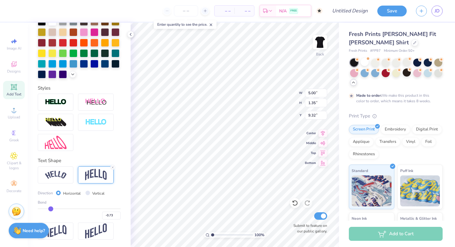
type input "-0.81"
type input "-0.88"
type input "-0.92"
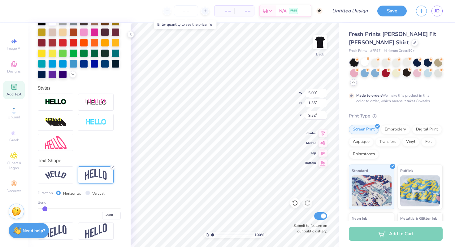
type input "-0.92"
type input "-0.97"
type input "-1"
type input "-1.00"
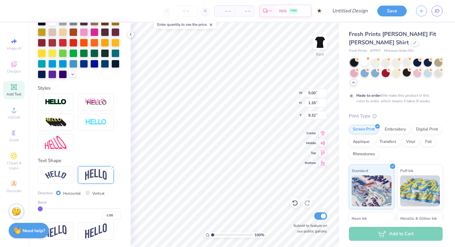
type input "-0.99"
type input "-0.98"
drag, startPoint x: 63, startPoint y: 208, endPoint x: 46, endPoint y: 204, distance: 17.4
click at [46, 208] on input "range" at bounding box center [79, 208] width 83 height 1
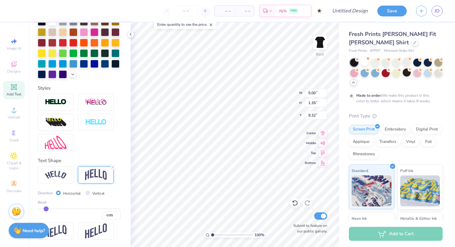
drag, startPoint x: 46, startPoint y: 204, endPoint x: 51, endPoint y: 204, distance: 5.0
click at [51, 204] on div "Bend" at bounding box center [79, 202] width 83 height 6
drag, startPoint x: 46, startPoint y: 208, endPoint x: 52, endPoint y: 208, distance: 5.6
click at [52, 208] on input "range" at bounding box center [79, 208] width 83 height 1
drag, startPoint x: 52, startPoint y: 208, endPoint x: 60, endPoint y: 208, distance: 8.1
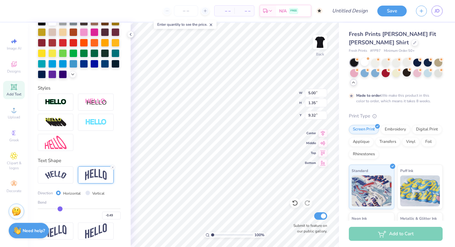
click at [60, 208] on input "range" at bounding box center [79, 208] width 83 height 1
drag, startPoint x: 60, startPoint y: 208, endPoint x: 64, endPoint y: 208, distance: 4.6
click at [64, 208] on input "range" at bounding box center [79, 208] width 83 height 1
drag, startPoint x: 65, startPoint y: 207, endPoint x: 75, endPoint y: 207, distance: 9.3
click at [75, 208] on input "range" at bounding box center [79, 208] width 83 height 1
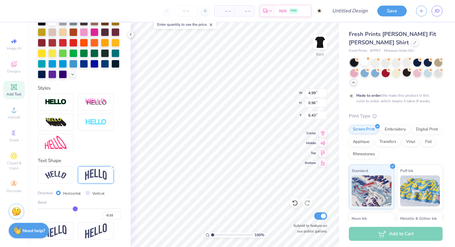
click at [75, 208] on input "range" at bounding box center [79, 208] width 83 height 1
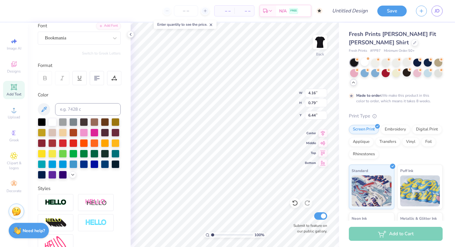
scroll to position [0, 0]
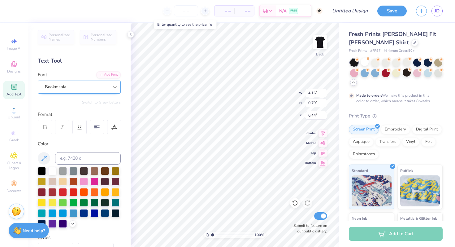
click at [112, 89] on icon at bounding box center [115, 87] width 6 height 6
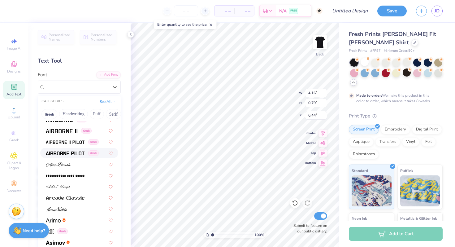
scroll to position [184, 0]
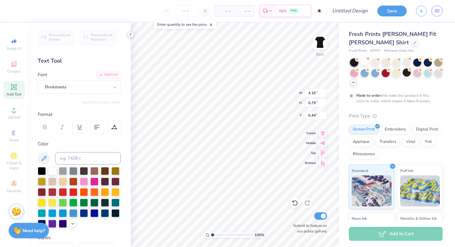
click at [133, 32] on icon at bounding box center [130, 34] width 5 height 5
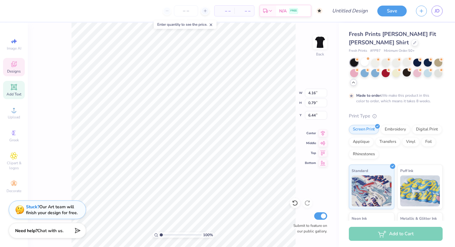
click at [17, 72] on span "Designs" at bounding box center [14, 71] width 14 height 5
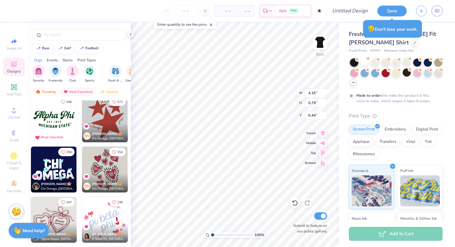
scroll to position [5, 0]
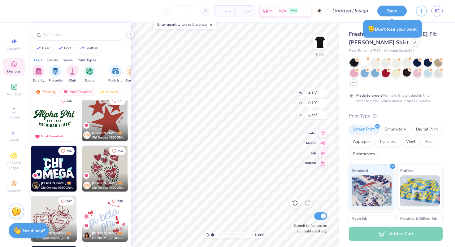
click at [63, 128] on img at bounding box center [54, 118] width 46 height 46
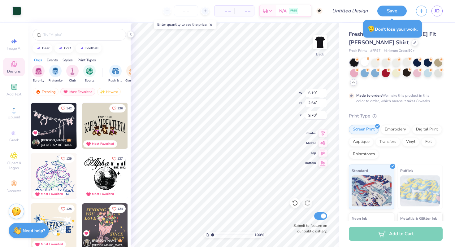
scroll to position [300, 0]
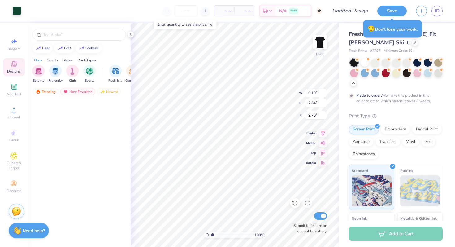
scroll to position [303, 0]
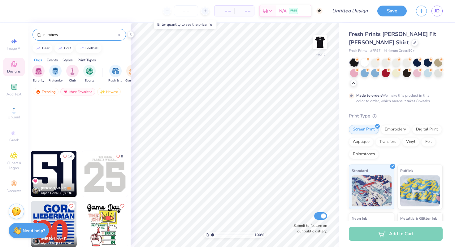
scroll to position [103, 0]
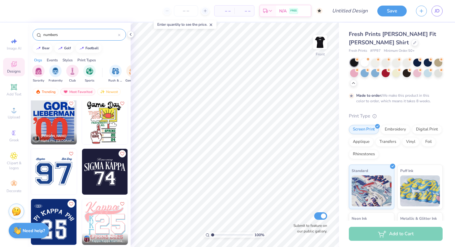
click at [95, 163] on img at bounding box center [105, 172] width 46 height 46
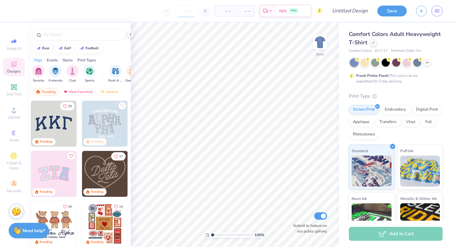
click at [185, 9] on input "number" at bounding box center [186, 10] width 24 height 11
click at [372, 42] on icon at bounding box center [373, 42] width 3 height 3
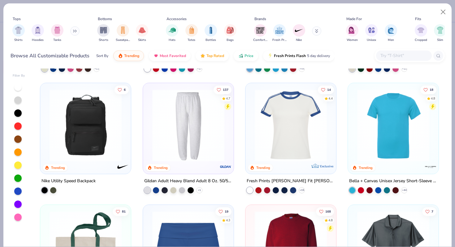
scroll to position [598, 0]
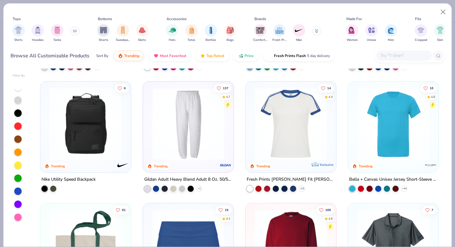
click at [279, 129] on img at bounding box center [291, 124] width 78 height 72
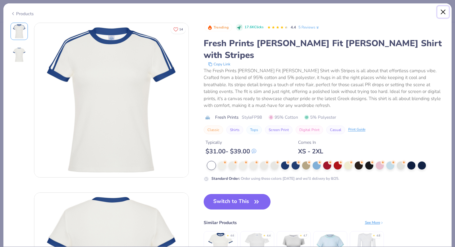
click at [442, 10] on button "Close" at bounding box center [444, 12] width 12 height 12
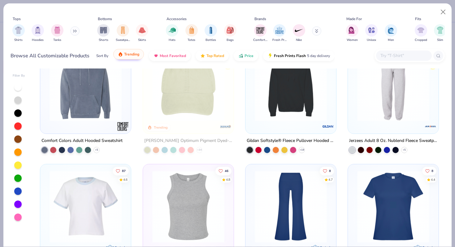
scroll to position [1368, 0]
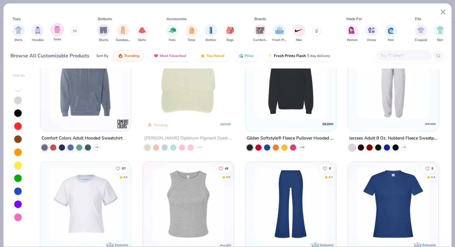
click at [55, 28] on img "filter for Tanks" at bounding box center [57, 29] width 7 height 7
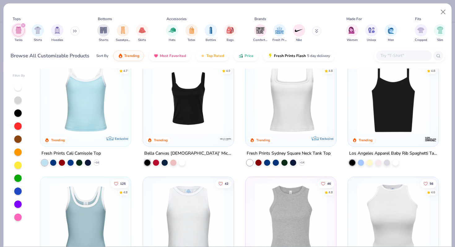
scroll to position [16, 0]
click at [303, 120] on img at bounding box center [291, 98] width 78 height 72
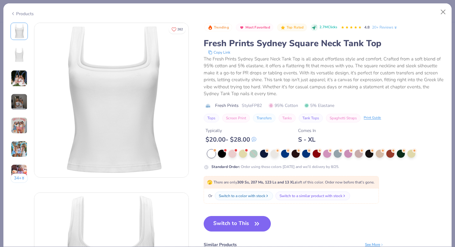
click at [23, 98] on img at bounding box center [19, 102] width 17 height 17
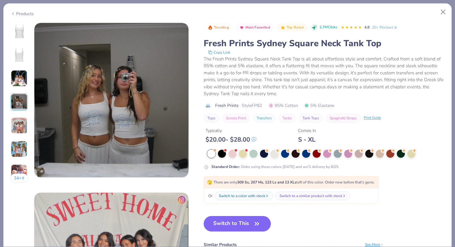
click at [21, 82] on img at bounding box center [19, 78] width 17 height 17
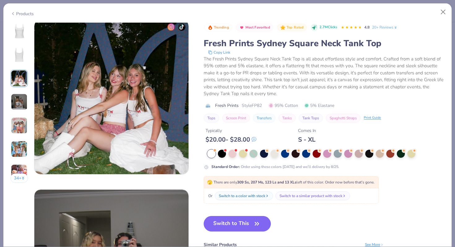
scroll to position [339, 0]
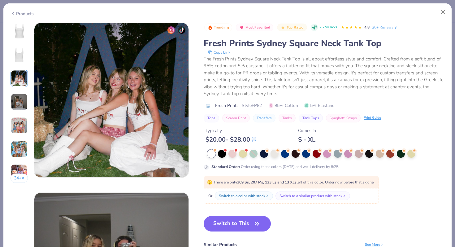
click at [21, 132] on img at bounding box center [19, 125] width 17 height 17
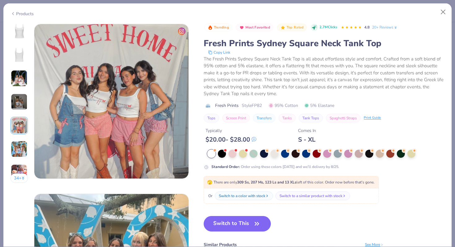
scroll to position [679, 0]
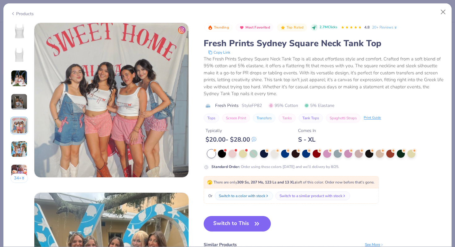
click at [21, 144] on img at bounding box center [19, 149] width 17 height 17
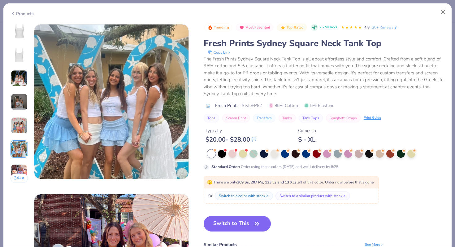
scroll to position [849, 0]
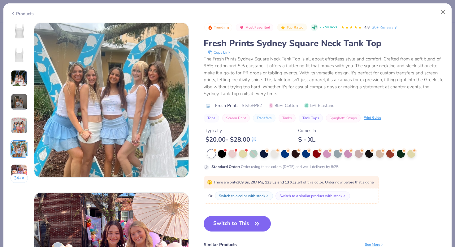
click at [21, 176] on button "34 +" at bounding box center [20, 177] width 18 height 9
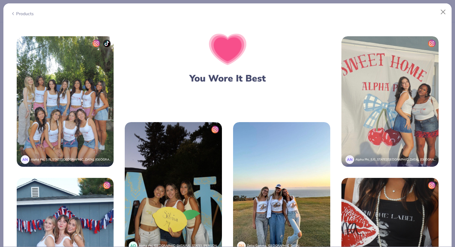
scroll to position [1071, 0]
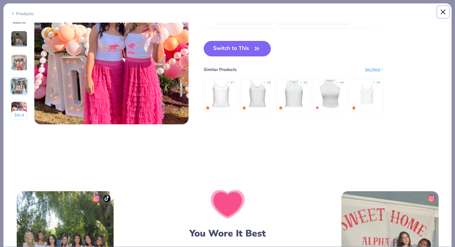
click at [442, 15] on button "Close" at bounding box center [444, 12] width 12 height 12
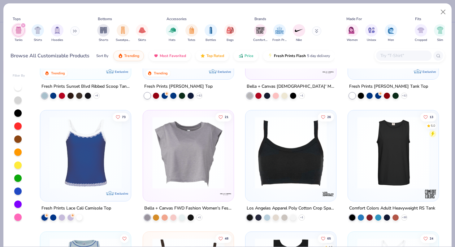
scroll to position [210, 0]
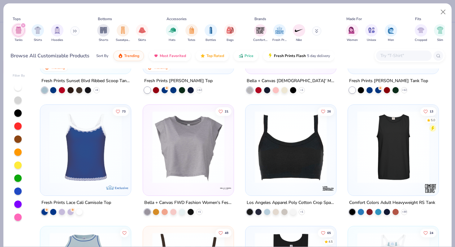
click at [24, 26] on icon "filter for Tanks" at bounding box center [23, 25] width 2 height 2
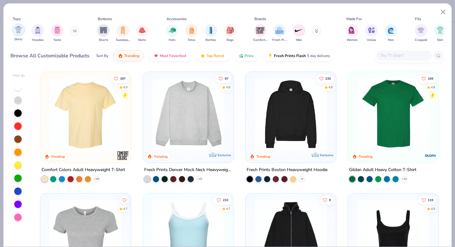
click at [20, 30] on img "filter for Shirts" at bounding box center [18, 29] width 7 height 7
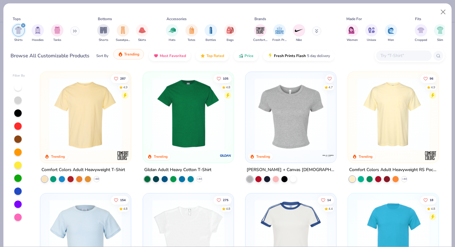
click at [136, 58] on button "Trending" at bounding box center [128, 54] width 31 height 11
click at [216, 56] on span "Top Rated" at bounding box center [216, 54] width 18 height 5
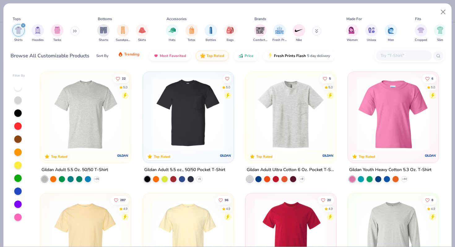
click at [133, 55] on span "Trending" at bounding box center [131, 54] width 15 height 5
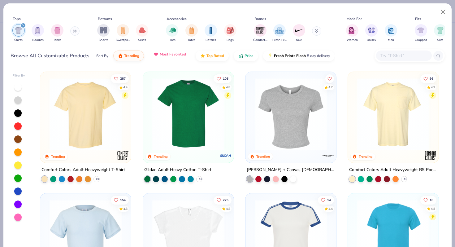
click at [160, 55] on span "Most Favorited" at bounding box center [173, 54] width 26 height 5
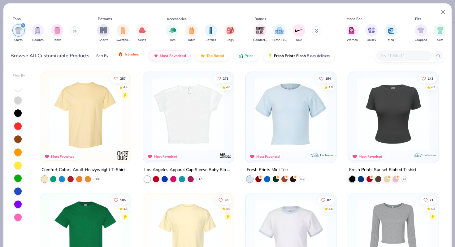
click at [133, 58] on button "Trending" at bounding box center [128, 54] width 31 height 11
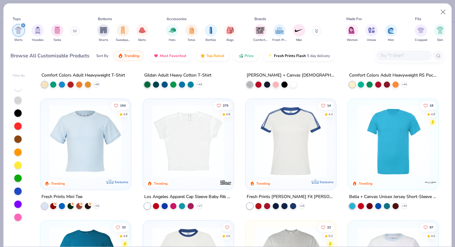
scroll to position [100, 0]
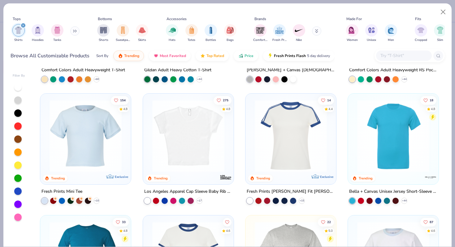
click at [275, 136] on img at bounding box center [291, 136] width 78 height 72
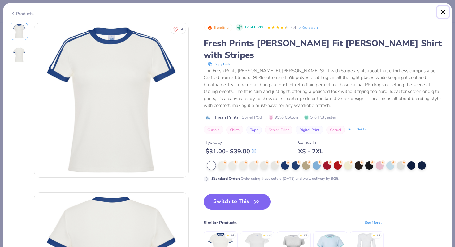
click at [444, 13] on button "Close" at bounding box center [444, 12] width 12 height 12
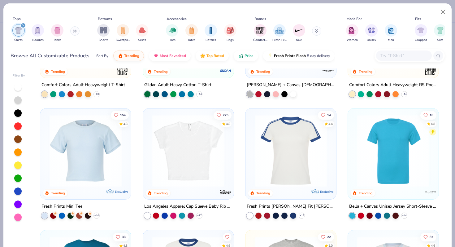
scroll to position [91, 0]
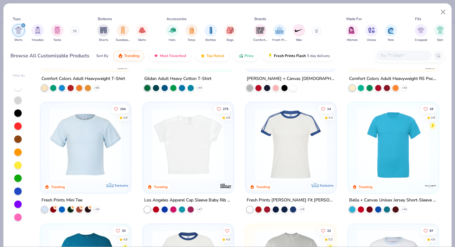
click at [288, 123] on img at bounding box center [291, 144] width 78 height 72
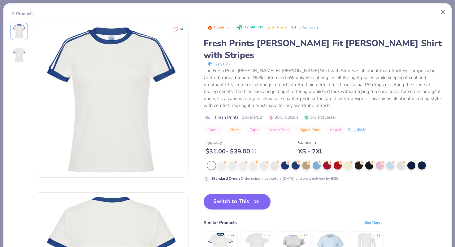
click at [244, 194] on button "Switch to This" at bounding box center [237, 201] width 67 height 15
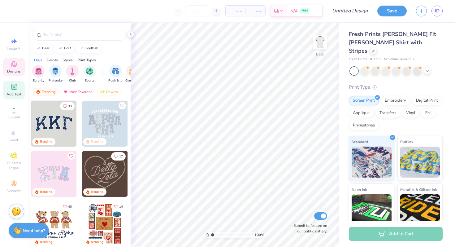
click at [16, 92] on span "Add Text" at bounding box center [14, 94] width 15 height 5
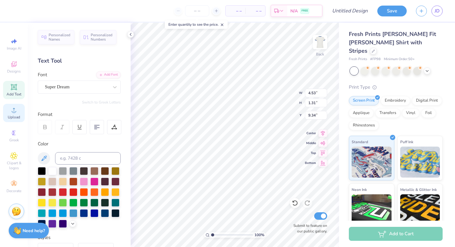
click at [17, 113] on icon at bounding box center [13, 109] width 7 height 7
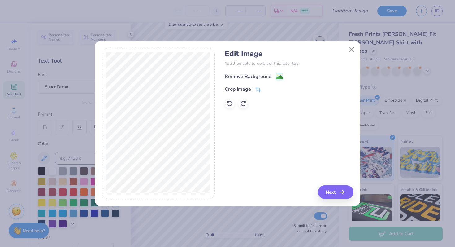
click at [254, 78] on div "Remove Background" at bounding box center [248, 76] width 47 height 7
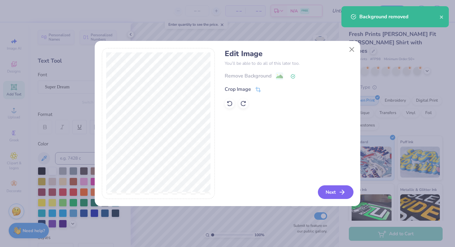
click at [337, 191] on button "Next" at bounding box center [336, 192] width 36 height 14
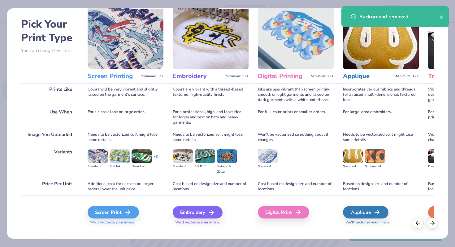
scroll to position [27, 0]
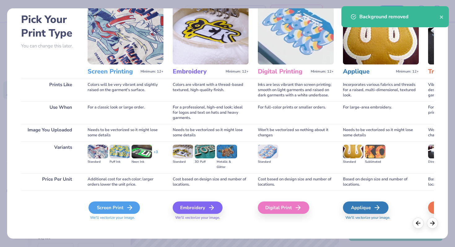
click at [132, 207] on icon at bounding box center [129, 207] width 7 height 7
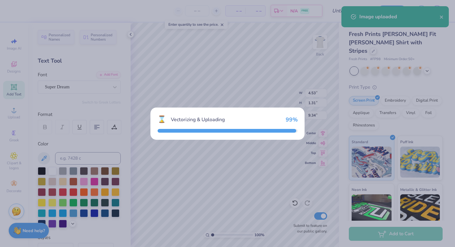
type input "11.75"
type input "4.19"
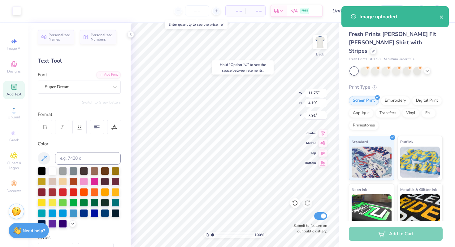
type input "3.00"
type input "4.53"
type input "1.31"
type input "9.34"
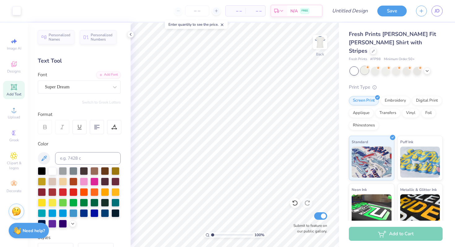
click at [368, 66] on div at bounding box center [365, 70] width 8 height 8
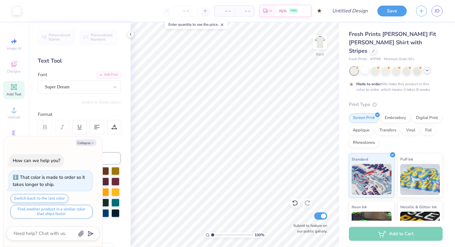
click at [429, 68] on icon at bounding box center [427, 70] width 5 height 5
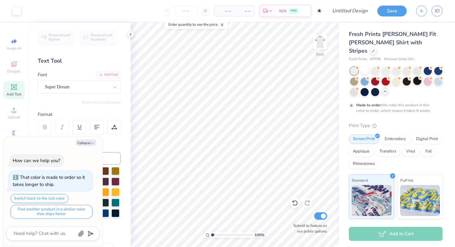
click at [416, 77] on div at bounding box center [417, 81] width 8 height 8
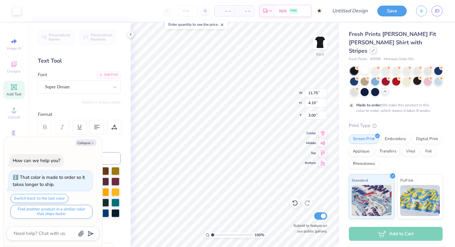
click at [377, 47] on div at bounding box center [373, 50] width 7 height 7
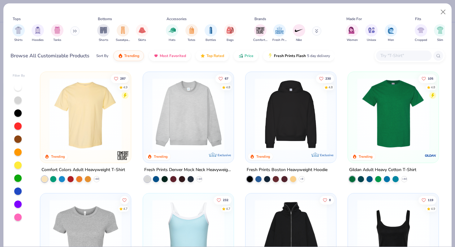
click at [73, 31] on button at bounding box center [74, 30] width 9 height 9
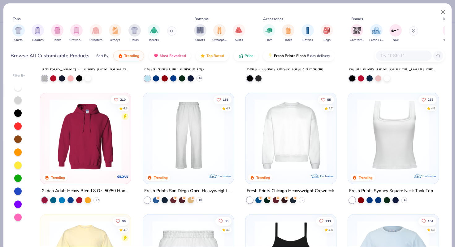
scroll to position [226, 0]
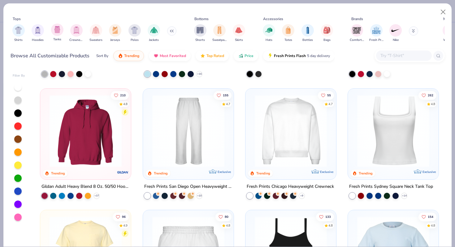
click at [56, 37] on div "Tanks" at bounding box center [57, 33] width 12 height 18
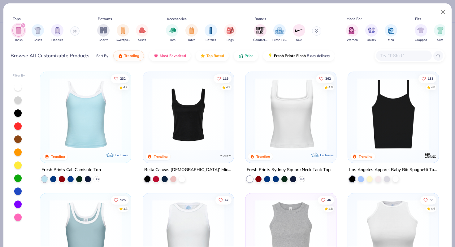
click at [286, 128] on img at bounding box center [291, 114] width 78 height 72
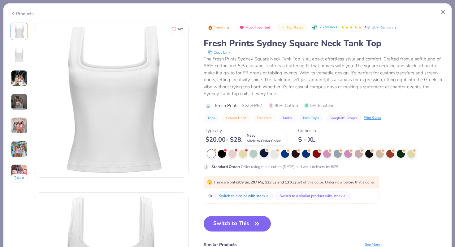
click at [266, 151] on circle at bounding box center [267, 150] width 4 height 4
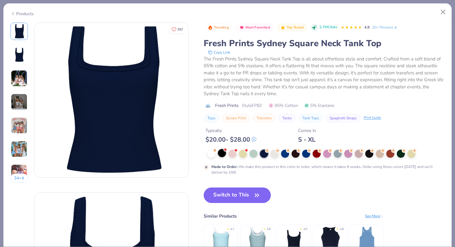
click at [225, 155] on div at bounding box center [222, 153] width 8 height 8
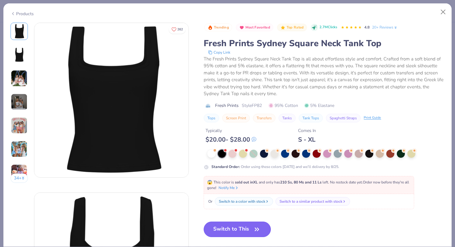
click at [241, 230] on button "Switch to This" at bounding box center [237, 228] width 67 height 15
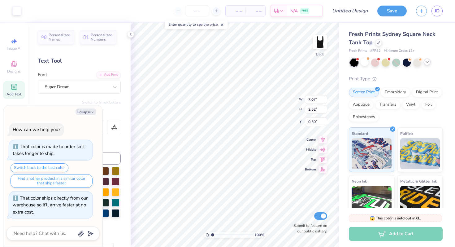
type textarea "x"
type input "3.27"
type input "1.17"
type textarea "x"
type input "1.39"
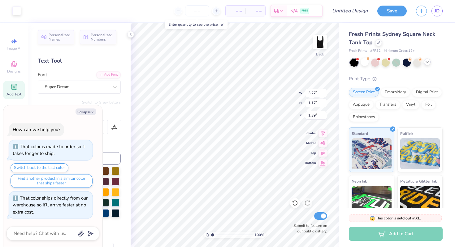
type textarea "x"
type input "2.10"
type input "0.75"
type textarea "x"
type input "1.85"
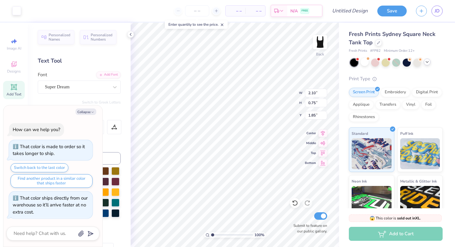
type textarea "x"
type input "2.63"
type textarea "x"
type input "0.50"
type textarea "x"
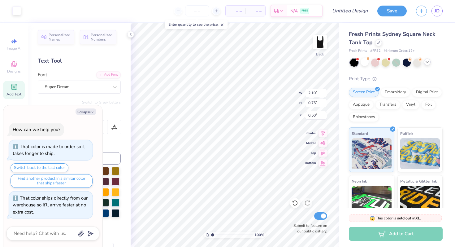
type input "1.90"
click at [88, 109] on button "Collapse" at bounding box center [86, 111] width 21 height 7
type textarea "x"
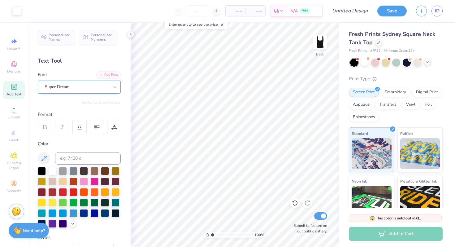
click at [58, 87] on div "Super Dream" at bounding box center [76, 87] width 65 height 10
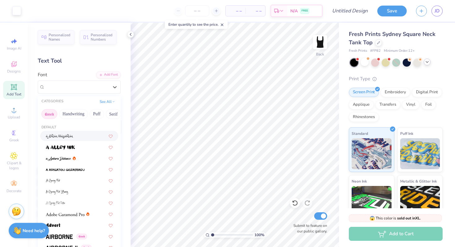
click at [49, 117] on button "Greek" at bounding box center [50, 114] width 16 height 10
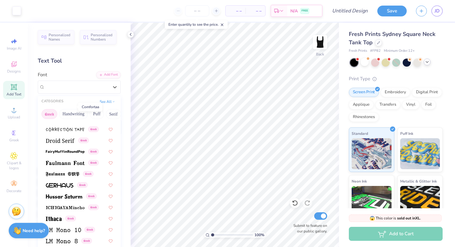
scroll to position [175, 0]
click at [71, 198] on img at bounding box center [64, 196] width 37 height 4
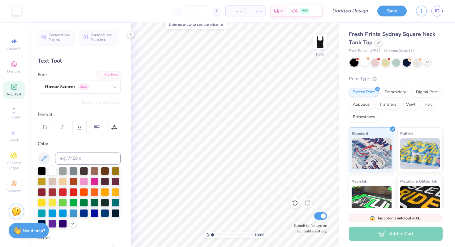
click at [20, 94] on span "Add Text" at bounding box center [14, 94] width 15 height 5
type textarea "AUC AGENCY"
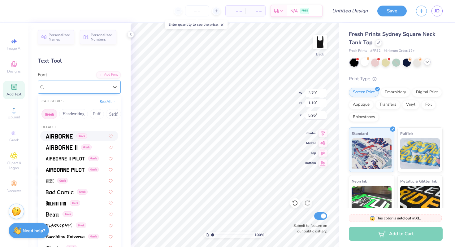
click at [99, 90] on div "Super Dream" at bounding box center [76, 87] width 65 height 10
click at [68, 141] on div "Greek" at bounding box center [79, 136] width 78 height 10
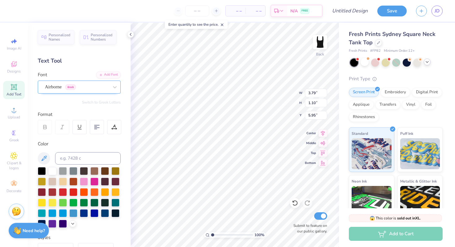
click at [90, 84] on div "Airborne Greek" at bounding box center [76, 87] width 65 height 10
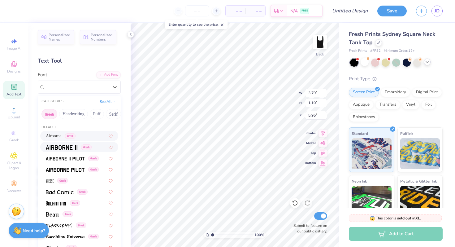
click at [73, 147] on img at bounding box center [62, 147] width 32 height 4
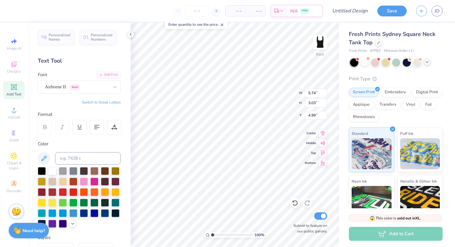
type input "3.25"
click at [110, 84] on div at bounding box center [114, 86] width 11 height 11
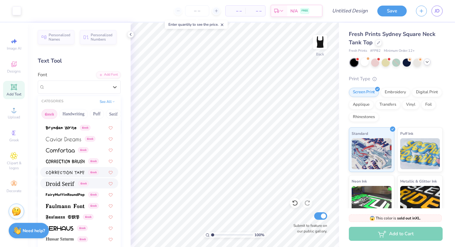
scroll to position [129, 0]
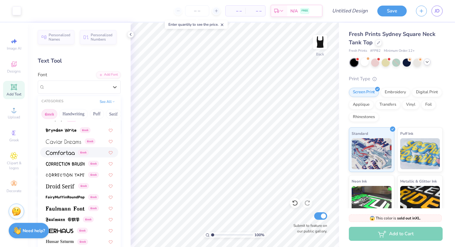
click at [71, 156] on div "Greek" at bounding box center [79, 152] width 78 height 10
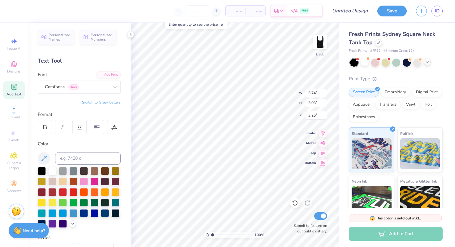
type input "5.74"
type input "3.03"
type input "3.25"
type input "3.32"
type input "3.06"
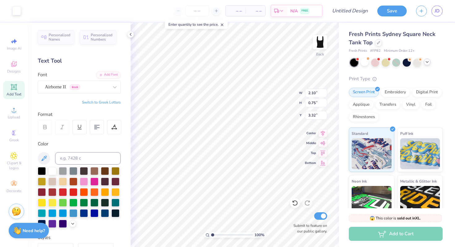
type input "1.09"
type input "2.98"
type input "3.70"
type input "1.32"
type input "1.46"
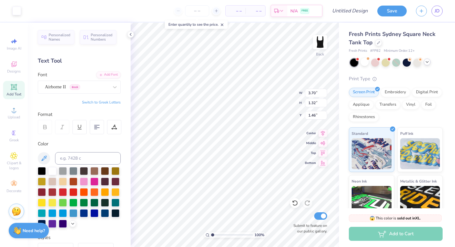
type input "4.15"
type input "1.48"
type input "1.52"
type input "1.00"
click at [17, 65] on icon at bounding box center [13, 63] width 7 height 7
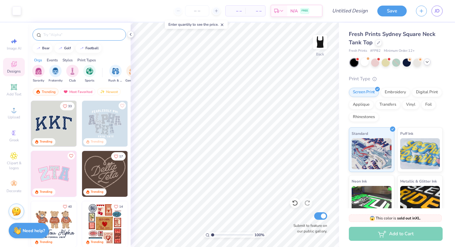
click at [69, 34] on input "text" at bounding box center [82, 35] width 79 height 6
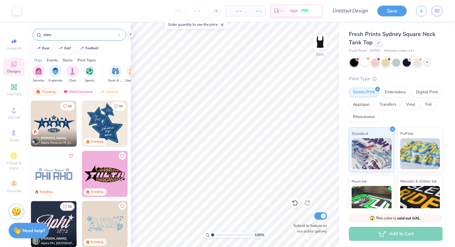
type input "stars"
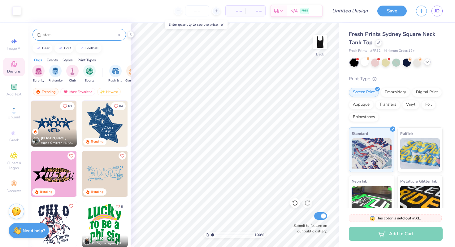
click at [52, 124] on img at bounding box center [54, 124] width 46 height 46
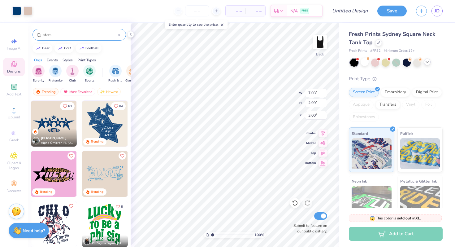
type input "3.99"
click at [16, 13] on div at bounding box center [16, 10] width 9 height 9
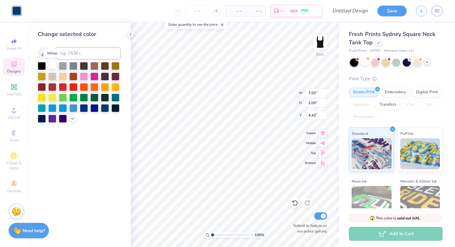
click at [53, 68] on div at bounding box center [52, 65] width 8 height 8
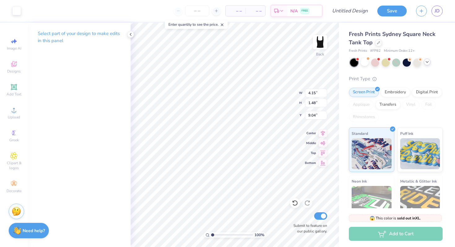
type input "9.04"
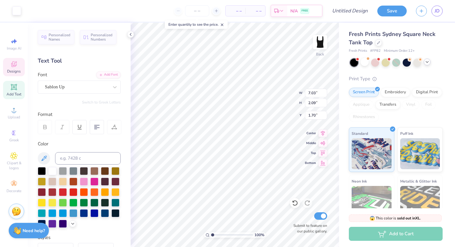
type input "1.70"
click at [15, 65] on icon at bounding box center [13, 63] width 7 height 7
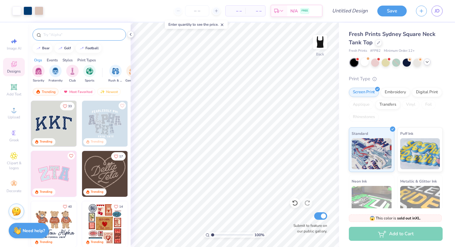
click at [93, 35] on input "text" at bounding box center [82, 35] width 79 height 6
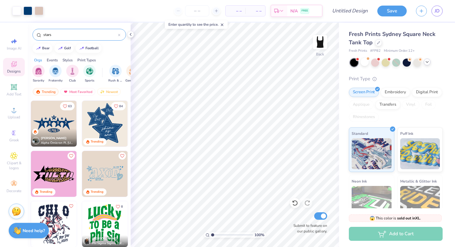
type input "stars"
type input "0.47"
type input "0.45"
type input "1.48"
type input "0.88"
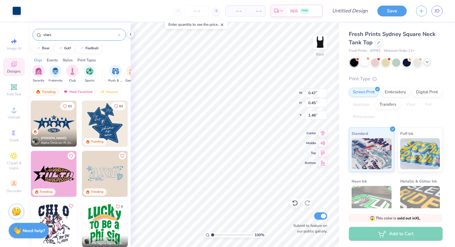
type input "0.84"
type input "1.09"
type input "1.48"
click at [19, 12] on div at bounding box center [16, 10] width 9 height 9
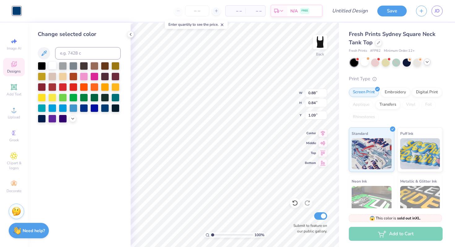
click at [50, 64] on div at bounding box center [52, 65] width 8 height 8
type input "0.47"
type input "0.45"
type input "1.48"
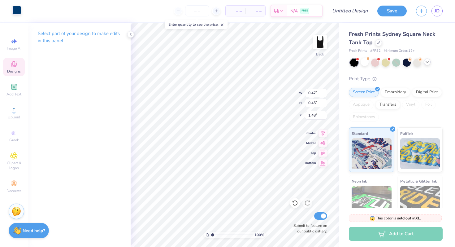
click at [16, 11] on div at bounding box center [16, 10] width 9 height 9
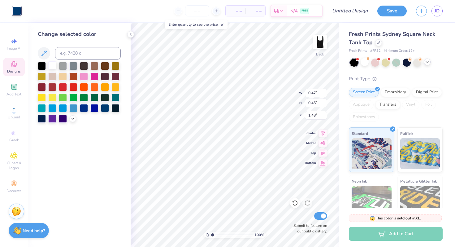
click at [51, 65] on div at bounding box center [52, 65] width 8 height 8
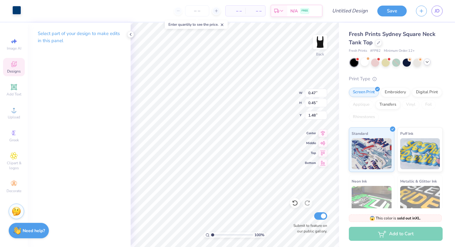
click at [18, 13] on div at bounding box center [16, 10] width 9 height 9
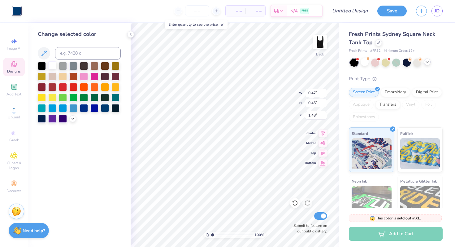
click at [53, 64] on div at bounding box center [52, 65] width 8 height 8
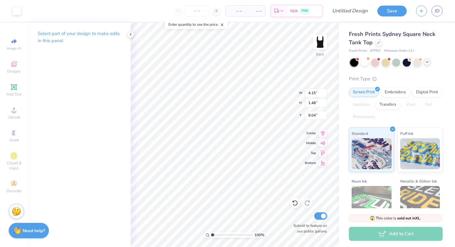
type input "7.59"
type input "0.11"
type input "0.18"
type input "4.32"
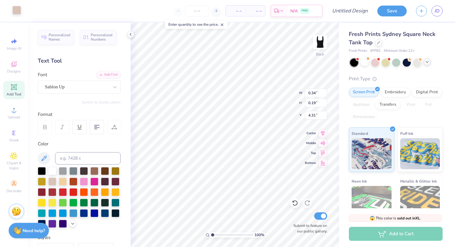
click at [19, 12] on div at bounding box center [16, 10] width 9 height 9
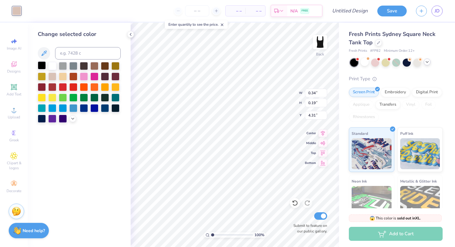
click at [42, 65] on div at bounding box center [42, 65] width 8 height 8
type input "1.52"
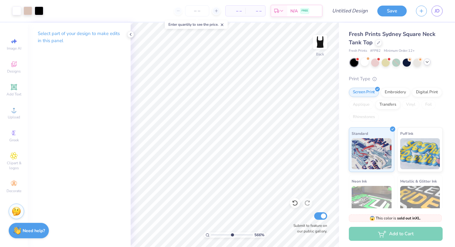
drag, startPoint x: 213, startPoint y: 234, endPoint x: 232, endPoint y: 232, distance: 18.6
type input "5.66"
click at [232, 232] on input "range" at bounding box center [232, 235] width 42 height 6
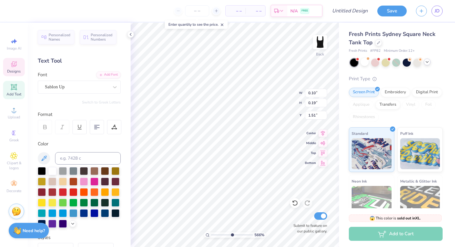
type input "0.11"
type input "0.18"
type input "1.52"
type input "0.10"
type input "0.19"
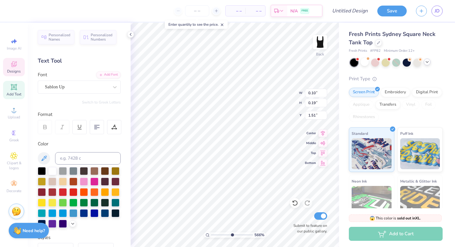
type input "1.43"
type input "0.17"
type input "1.43"
type input "0.11"
type input "0.18"
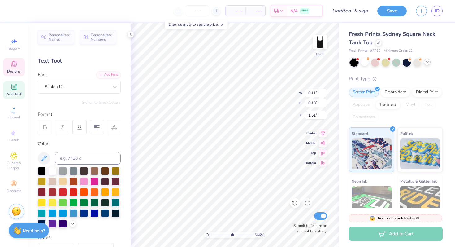
type input "1.42"
click at [294, 200] on icon at bounding box center [295, 203] width 6 height 6
type input "0.11"
type input "0.18"
type input "1.43"
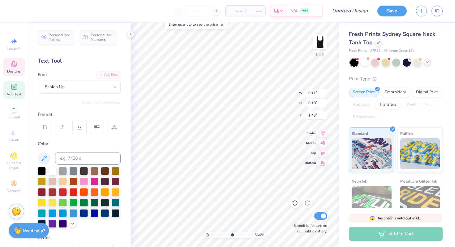
type input "0.10"
type input "0.17"
type input "0.88"
type input "0.84"
type input "1.10"
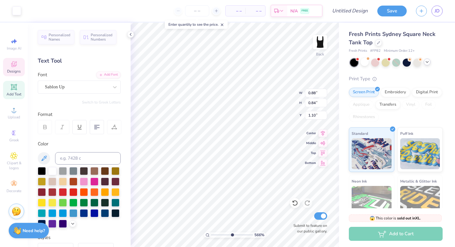
type input "0.02"
type input "0.04"
type input "1.66"
type input "0.07"
type input "0.11"
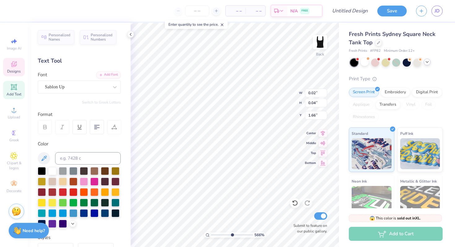
type input "1.59"
type input "0.03"
type input "0.05"
click at [292, 203] on icon at bounding box center [295, 203] width 6 height 6
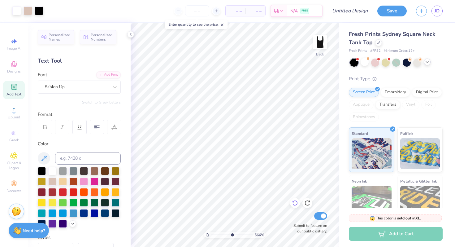
click at [292, 203] on icon at bounding box center [295, 203] width 6 height 6
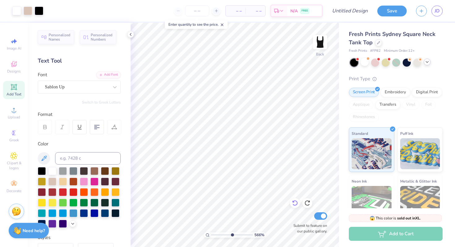
click at [292, 203] on icon at bounding box center [295, 203] width 6 height 6
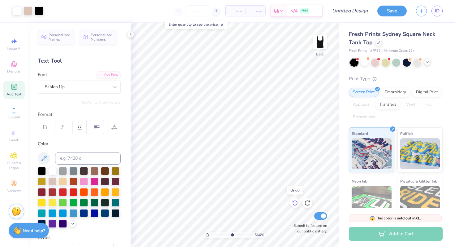
click at [292, 203] on icon at bounding box center [295, 203] width 6 height 6
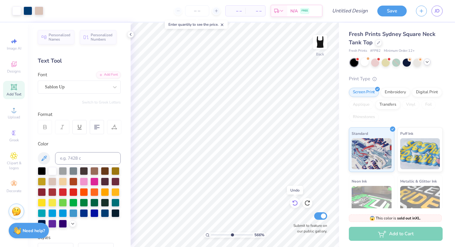
click at [292, 203] on icon at bounding box center [295, 203] width 6 height 6
click at [310, 200] on icon at bounding box center [307, 203] width 6 height 6
click at [307, 203] on icon at bounding box center [307, 203] width 6 height 6
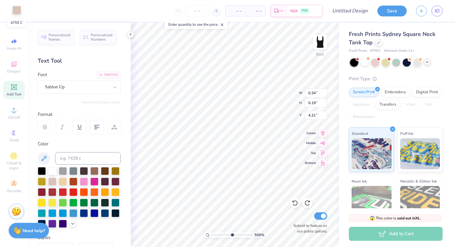
click at [15, 11] on div at bounding box center [16, 10] width 9 height 9
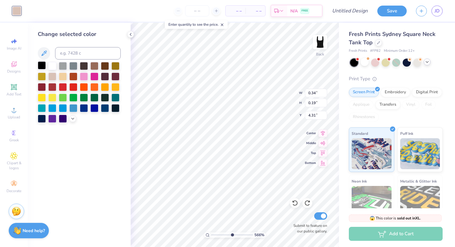
click at [42, 64] on div at bounding box center [42, 65] width 8 height 8
type input "1.48"
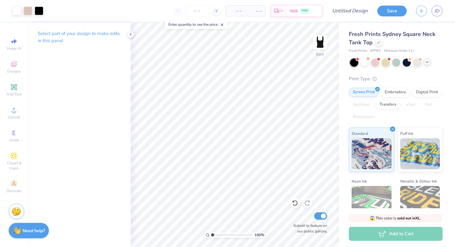
drag, startPoint x: 232, startPoint y: 234, endPoint x: 207, endPoint y: 230, distance: 25.0
click at [211, 232] on input "range" at bounding box center [232, 235] width 42 height 6
drag, startPoint x: 213, startPoint y: 235, endPoint x: 234, endPoint y: 232, distance: 20.4
type input "6.09"
click at [234, 232] on input "range" at bounding box center [232, 235] width 42 height 6
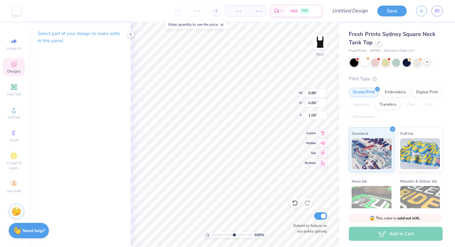
type input "0.68"
type input "0.24"
type input "0.13"
type input "1.46"
type input "0.88"
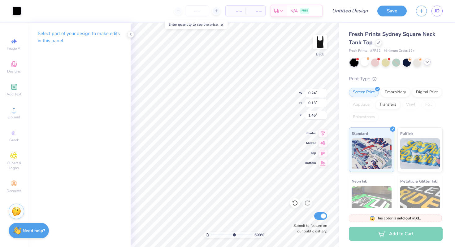
type input "0.84"
type input "1.14"
type input "1.09"
type input "1.46"
drag, startPoint x: 234, startPoint y: 232, endPoint x: 212, endPoint y: 235, distance: 21.3
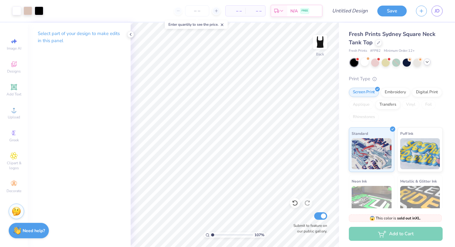
type input "1"
click at [212, 235] on input "range" at bounding box center [232, 235] width 42 height 6
type input "2.91"
type input "1.04"
type input "2.45"
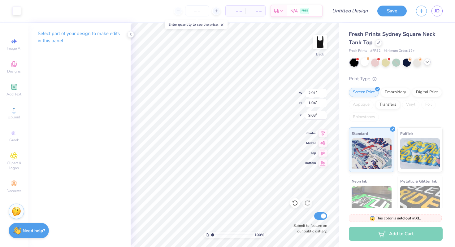
type input "0.87"
type input "3.59"
drag, startPoint x: 212, startPoint y: 235, endPoint x: 238, endPoint y: 232, distance: 25.9
type input "7.01"
click at [238, 232] on input "range" at bounding box center [232, 235] width 42 height 6
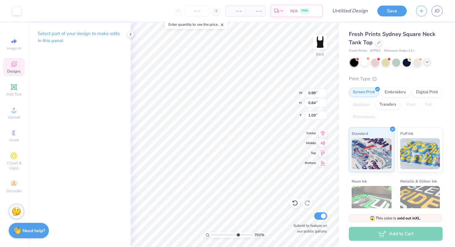
type input "0.59"
click at [299, 205] on div at bounding box center [295, 203] width 10 height 10
drag, startPoint x: 238, startPoint y: 234, endPoint x: 222, endPoint y: 234, distance: 15.8
click at [222, 234] on input "range" at bounding box center [232, 235] width 42 height 6
type input "1"
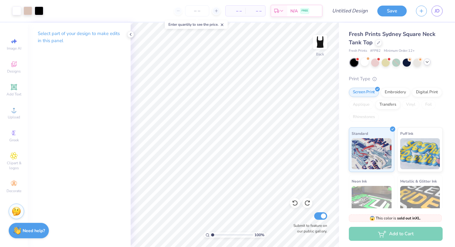
drag, startPoint x: 222, startPoint y: 234, endPoint x: 208, endPoint y: 234, distance: 14.0
click at [208, 234] on div "100 %" at bounding box center [235, 235] width 62 height 6
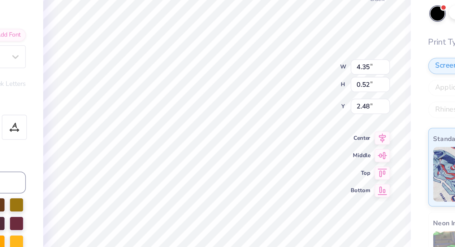
type input "2.48"
type input "7.00"
type input "2.08"
type input "1.96"
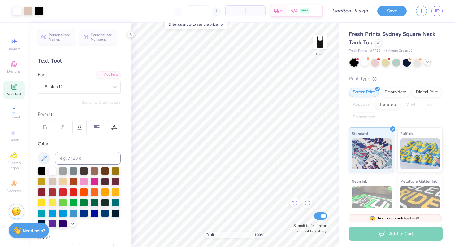
click at [296, 202] on icon at bounding box center [295, 203] width 6 height 6
click at [306, 203] on icon at bounding box center [307, 203] width 6 height 6
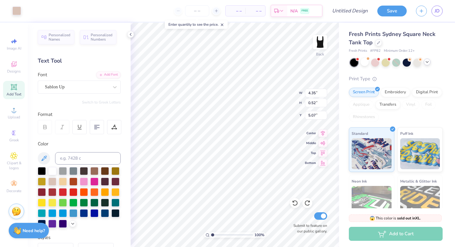
type input "3.92"
type input "0.47"
type input "2.28"
type input "4.49"
type input "0.53"
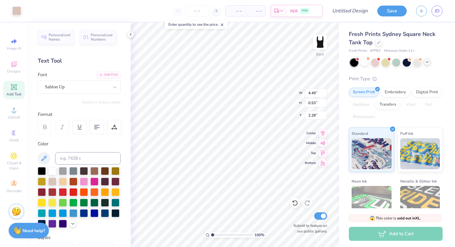
type input "2.21"
click at [294, 205] on icon at bounding box center [294, 203] width 5 height 6
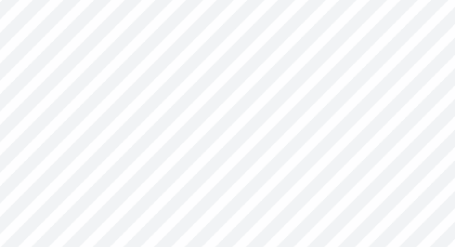
type textarea "2"
type input "2.49"
type input "0.20"
type input "0.37"
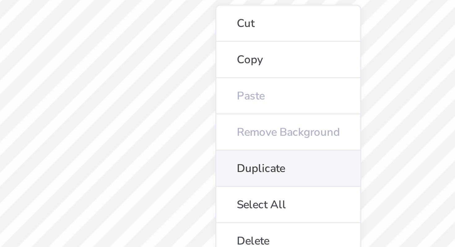
click at [234, 139] on li "Duplicate" at bounding box center [242, 137] width 49 height 12
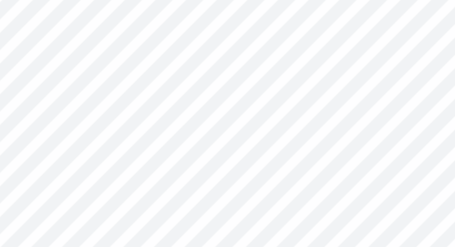
type input "3.47"
type input "0.13"
type input "0.23"
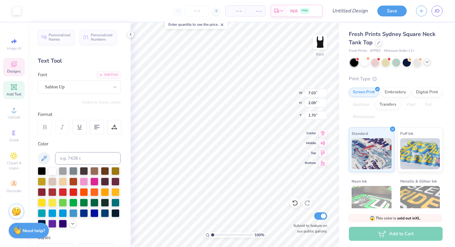
type input "0.20"
type input "0.37"
type input "2.47"
drag, startPoint x: 212, startPoint y: 234, endPoint x: 223, endPoint y: 233, distance: 10.9
type input "3.49"
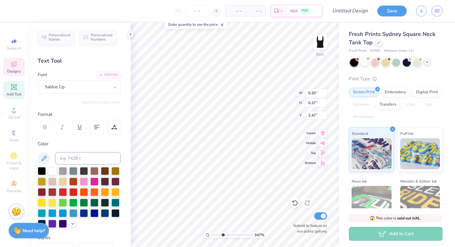
click at [223, 233] on input "range" at bounding box center [232, 235] width 42 height 6
click at [191, 134] on li "Duplicate" at bounding box center [197, 137] width 49 height 12
type input "3.00"
type input "0.28"
type input "0.51"
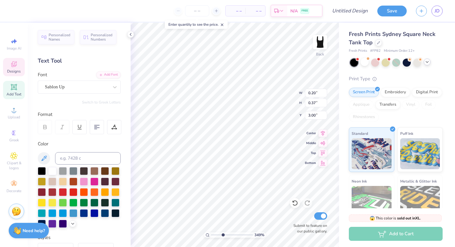
type input "2.21"
type textarea "0"
type input "2.47"
click at [109, 88] on div "Sablon Up" at bounding box center [76, 87] width 65 height 10
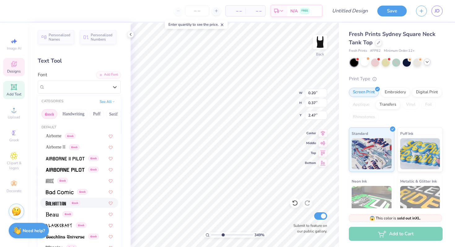
click at [61, 202] on img at bounding box center [56, 203] width 20 height 4
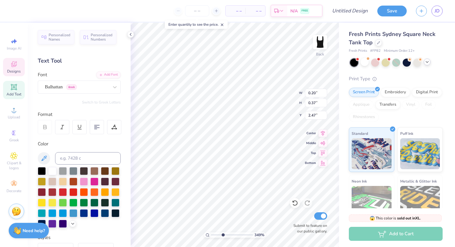
type input "0.42"
type input "2.44"
click at [94, 90] on div at bounding box center [77, 87] width 64 height 8
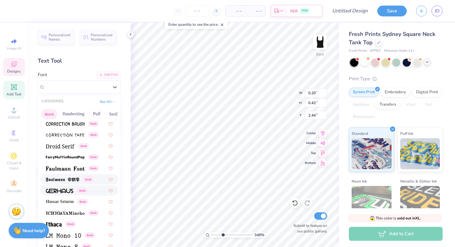
scroll to position [172, 0]
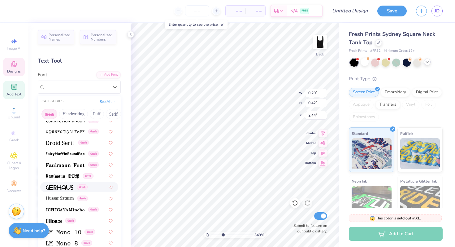
click at [58, 191] on div "Greek" at bounding box center [79, 187] width 78 height 10
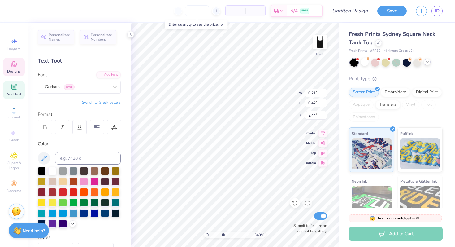
type input "0.21"
type input "0.37"
type input "2.47"
click at [82, 90] on div at bounding box center [77, 87] width 64 height 8
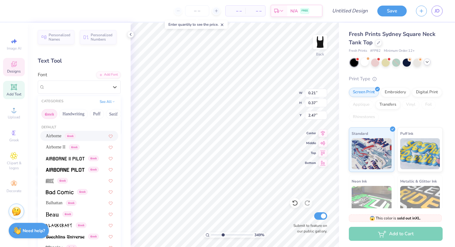
click at [59, 136] on span "Airborne" at bounding box center [54, 136] width 16 height 7
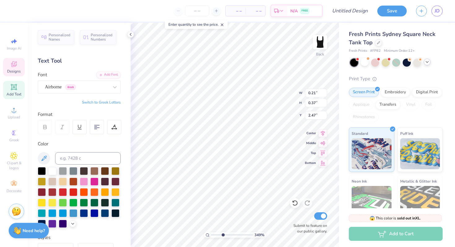
type input "0.28"
type input "0.38"
type input "2.46"
click at [63, 89] on div "Airborne Greek" at bounding box center [76, 87] width 65 height 10
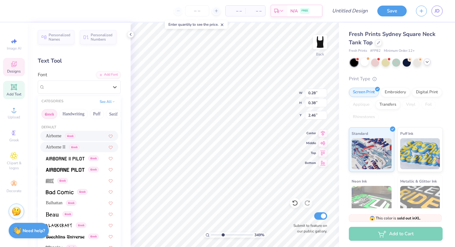
click at [63, 144] on span "Airborne II" at bounding box center [56, 147] width 20 height 7
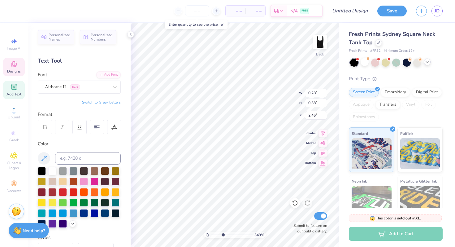
type input "0.26"
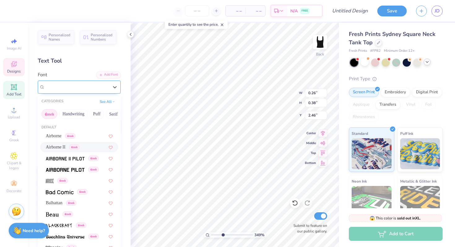
click at [80, 89] on div "Airborne II Greek" at bounding box center [76, 87] width 65 height 10
click at [67, 162] on div "Greek" at bounding box center [79, 158] width 78 height 10
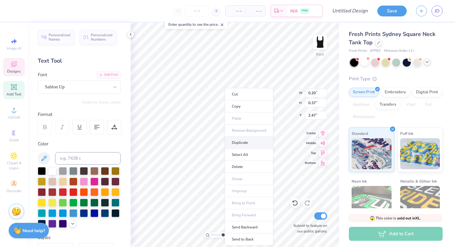
click at [240, 142] on li "Duplicate" at bounding box center [249, 143] width 49 height 12
type input "4.28"
type textarea "2"
type input "2.47"
click at [42, 171] on div at bounding box center [42, 170] width 8 height 8
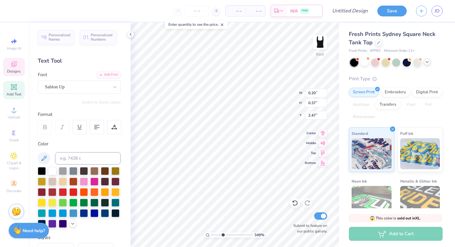
type input "7.03"
type input "2.09"
type input "1.70"
type input "0.20"
type input "0.37"
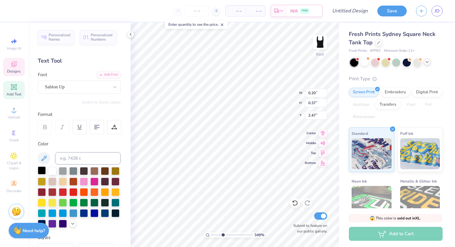
click at [40, 173] on div at bounding box center [42, 170] width 8 height 8
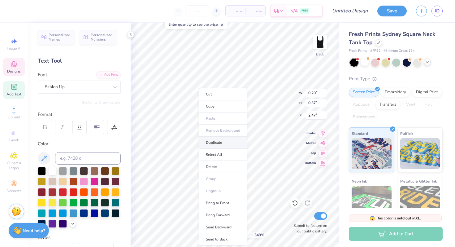
click at [212, 142] on li "Duplicate" at bounding box center [223, 143] width 49 height 12
type input "3.47"
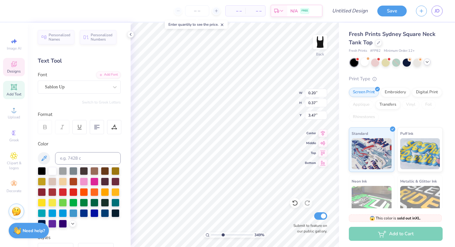
type textarea "1"
type input "2.75"
type input "0.28"
type input "0.51"
type input "2.24"
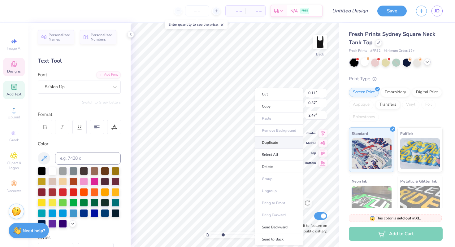
click at [275, 141] on li "Duplicate" at bounding box center [279, 143] width 49 height 12
type input "3.47"
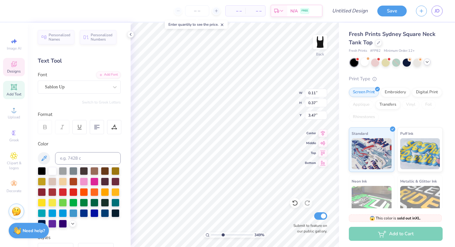
type textarea "6"
type input "0.20"
type input "2.29"
type input "0.28"
type input "0.51"
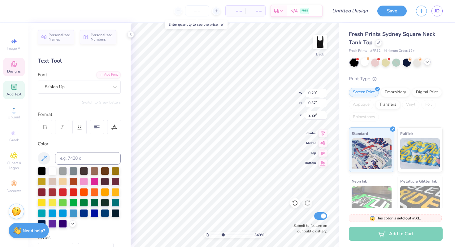
type input "2.21"
click at [306, 91] on div "349 % Back W 0.20 0.20 " H 0.37 0.37 " Y 2.29 2.29 " Center Middle Top Bottom S…" at bounding box center [235, 135] width 208 height 224
type input "2.47"
type input "1"
drag, startPoint x: 222, startPoint y: 234, endPoint x: 210, endPoint y: 234, distance: 12.4
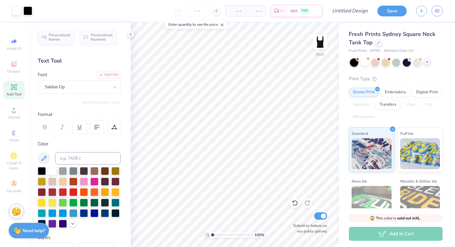
click at [210, 234] on div "100 %" at bounding box center [235, 235] width 62 height 6
type input "2.01"
type input "0.72"
type input "3.60"
click at [12, 63] on icon at bounding box center [14, 64] width 6 height 6
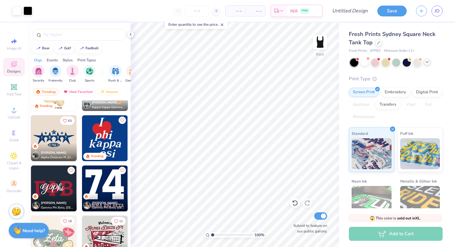
scroll to position [241, 0]
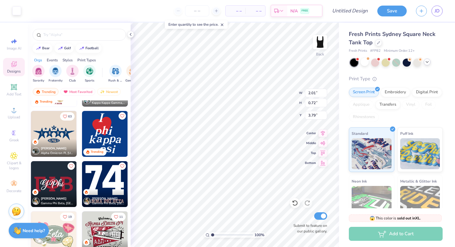
type input "3.79"
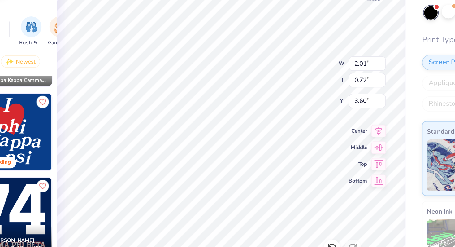
type input "3.60"
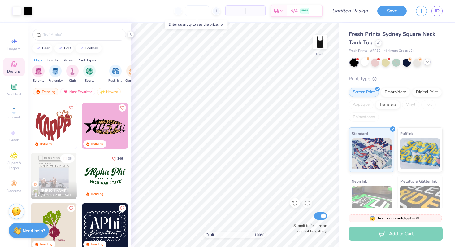
scroll to position [488, 0]
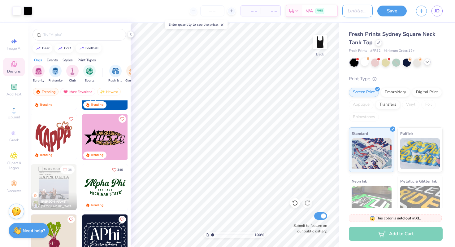
click at [359, 14] on input "Design Title" at bounding box center [358, 11] width 30 height 12
type input "AGENCY"
click at [396, 8] on button "Save" at bounding box center [392, 10] width 29 height 11
click at [216, 10] on input "number" at bounding box center [212, 10] width 24 height 11
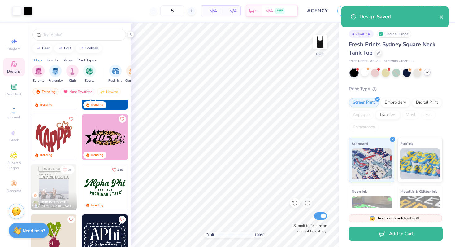
type input "12"
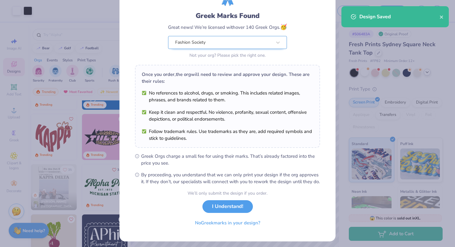
scroll to position [43, 0]
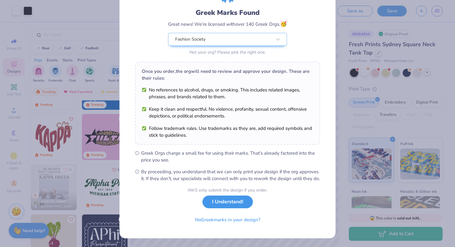
click at [224, 202] on button "I Understand!" at bounding box center [228, 201] width 50 height 13
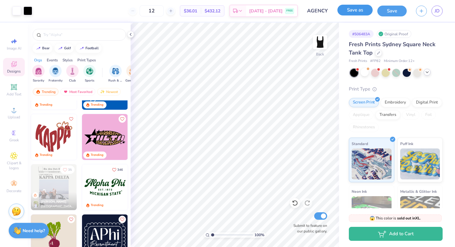
click at [367, 14] on button "Save as" at bounding box center [355, 10] width 35 height 11
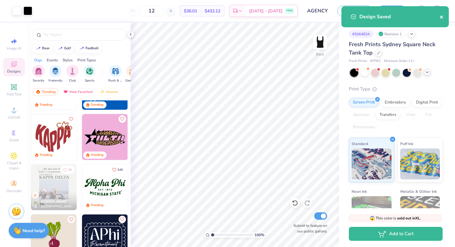
click at [441, 18] on icon "close" at bounding box center [441, 16] width 3 height 3
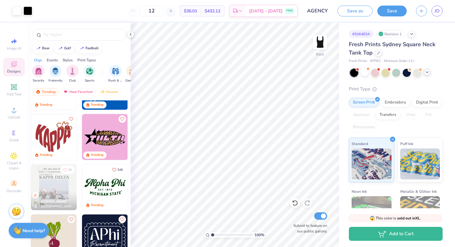
click at [437, 7] on div "Design Saved" at bounding box center [395, 6] width 110 height 2
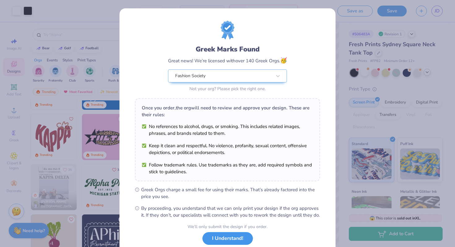
click at [223, 245] on button "I Understand!" at bounding box center [228, 238] width 50 height 13
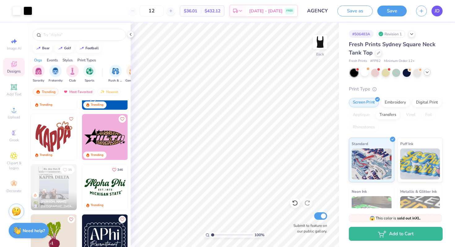
click at [436, 11] on span "JD" at bounding box center [437, 10] width 5 height 7
